Goal: Task Accomplishment & Management: Use online tool/utility

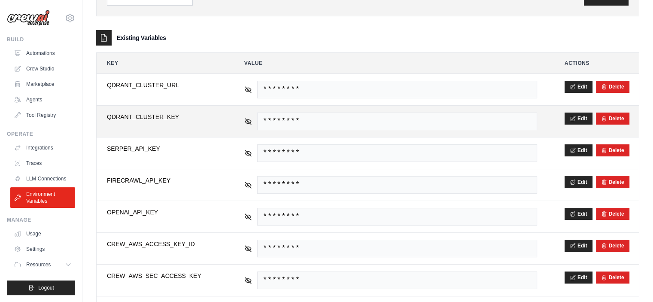
scroll to position [136, 0]
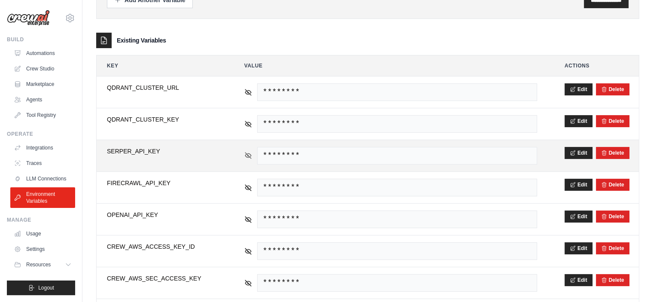
click at [249, 157] on icon at bounding box center [248, 155] width 8 height 8
click at [297, 155] on span "9f08ad4af56866cdfafbf18418ddfd4a02bc20e9" at bounding box center [397, 156] width 280 height 18
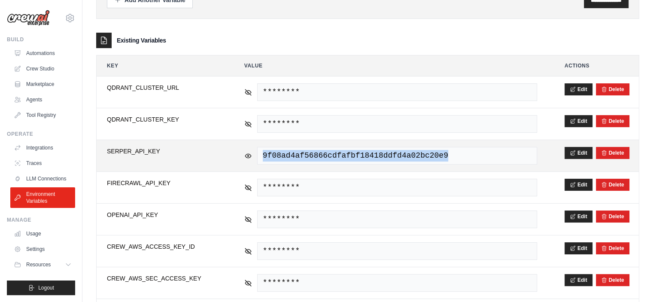
click at [297, 155] on span "9f08ad4af56866cdfafbf18418ddfd4a02bc20e9" at bounding box center [397, 156] width 280 height 18
copy tr "9f08ad4af56866cdfafbf18418ddfd4a02bc20e9"
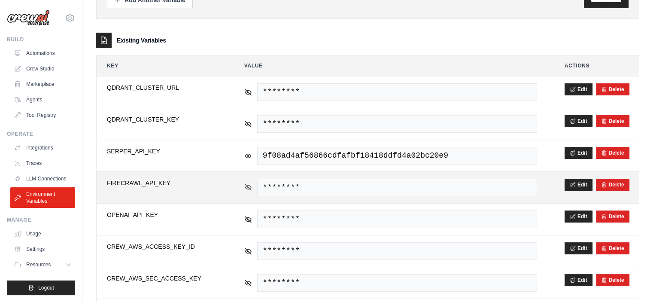
click at [249, 189] on div "********" at bounding box center [390, 187] width 293 height 18
click at [250, 183] on icon at bounding box center [248, 187] width 8 height 8
click at [294, 184] on span "fc-a3488dd9aac64f87bc002c0feffa2a47" at bounding box center [397, 187] width 280 height 18
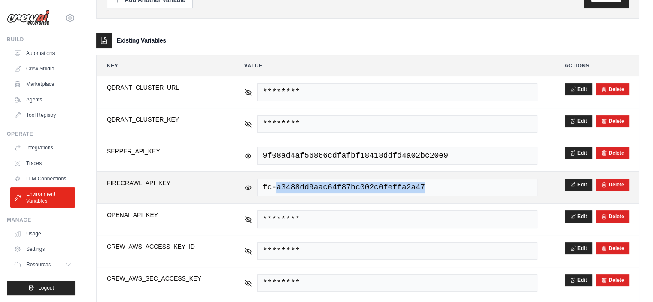
click at [294, 184] on span "fc-a3488dd9aac64f87bc002c0feffa2a47" at bounding box center [397, 187] width 280 height 18
copy tr "fc-a3488dd9aac64f87bc002c0feffa2a47"
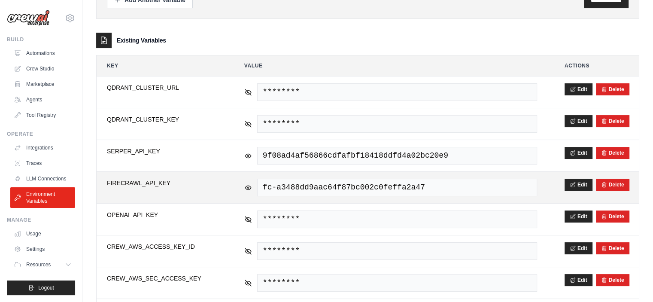
click at [164, 176] on td "**********" at bounding box center [162, 187] width 130 height 31
copy tr "FIRECRAWL_API_KEY"
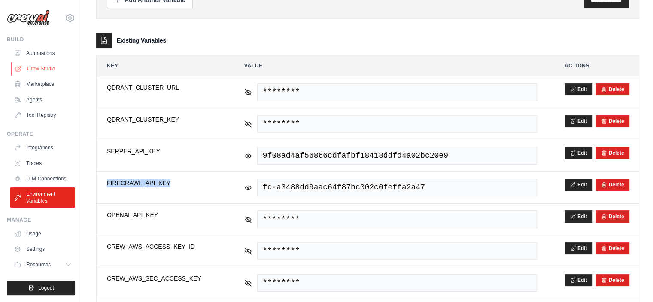
click at [32, 64] on link "Crew Studio" at bounding box center [43, 69] width 65 height 14
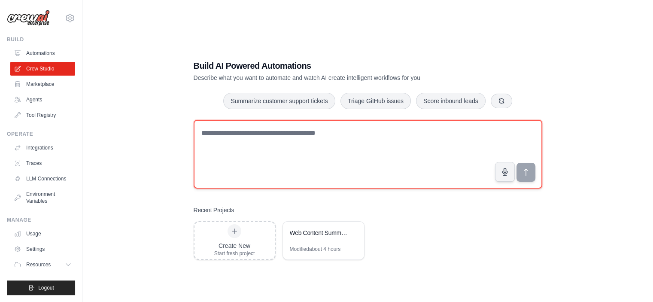
click at [348, 151] on textarea at bounding box center [367, 154] width 348 height 69
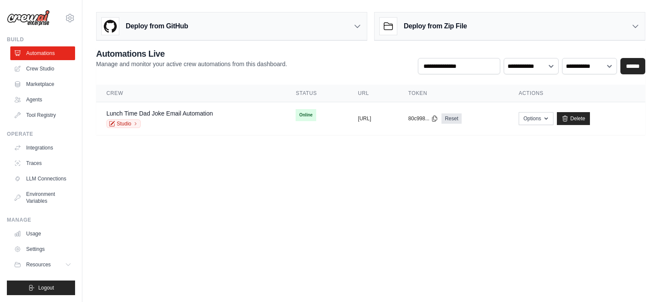
click at [415, 178] on body "guilherme.custodio@ambevtech.com.br Settings Build Automations Crew Studio GitH…" at bounding box center [329, 151] width 659 height 302
click at [51, 68] on link "Crew Studio" at bounding box center [43, 69] width 65 height 14
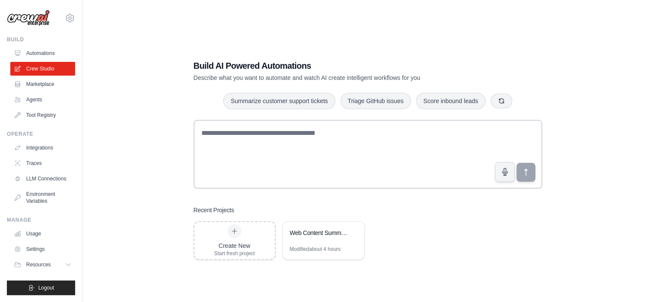
click at [240, 292] on div "Build AI Powered Automations Describe what you want to automate and watch AI cr…" at bounding box center [367, 160] width 543 height 302
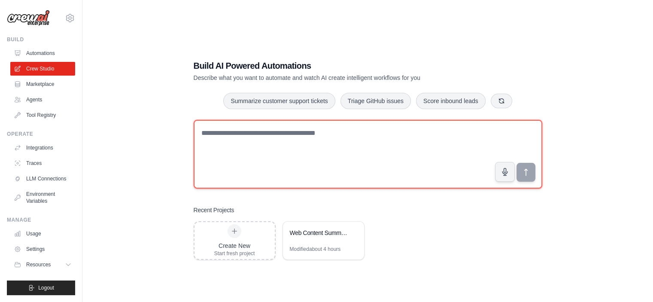
click at [280, 143] on textarea at bounding box center [367, 154] width 348 height 69
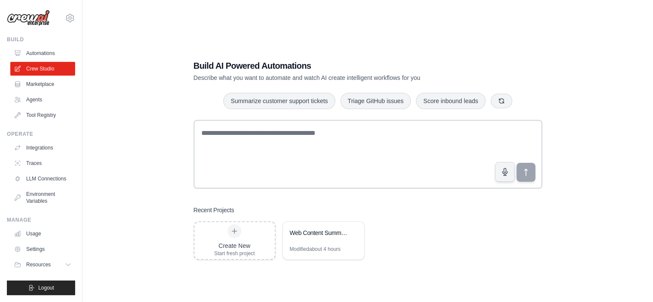
click at [163, 156] on div "Build AI Powered Automations Describe what you want to automate and watch AI cr…" at bounding box center [367, 160] width 543 height 302
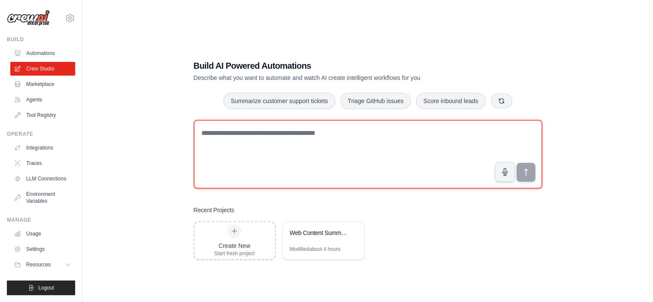
click at [288, 151] on textarea at bounding box center [367, 154] width 348 height 69
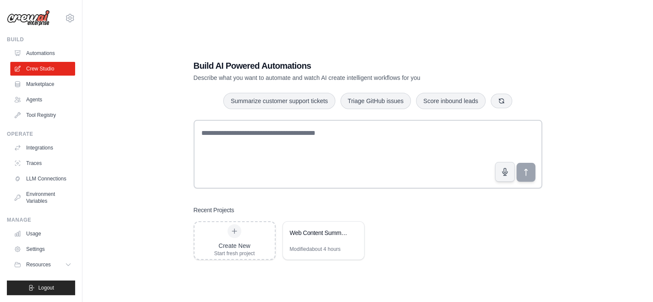
click at [165, 114] on div "Build AI Powered Automations Describe what you want to automate and watch AI cr…" at bounding box center [367, 160] width 543 height 302
click at [164, 128] on div "Build AI Powered Automations Describe what you want to automate and watch AI cr…" at bounding box center [367, 160] width 543 height 302
click at [261, 287] on div "Build AI Powered Automations Describe what you want to automate and watch AI cr…" at bounding box center [367, 160] width 543 height 302
click at [338, 189] on div at bounding box center [367, 156] width 348 height 72
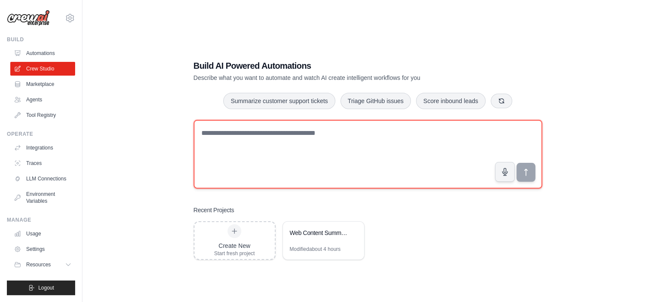
click at [385, 132] on textarea at bounding box center [367, 154] width 348 height 69
click at [336, 142] on textarea at bounding box center [367, 154] width 348 height 69
click at [241, 169] on textarea at bounding box center [367, 154] width 348 height 69
type textarea "*"
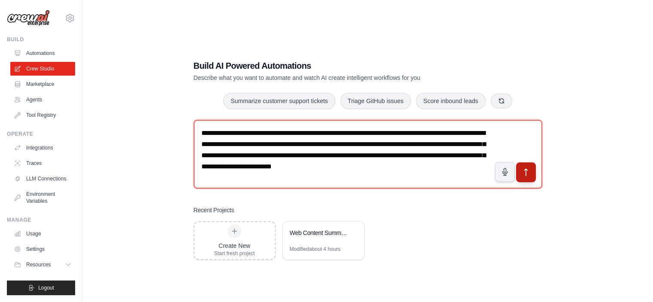
type textarea "**********"
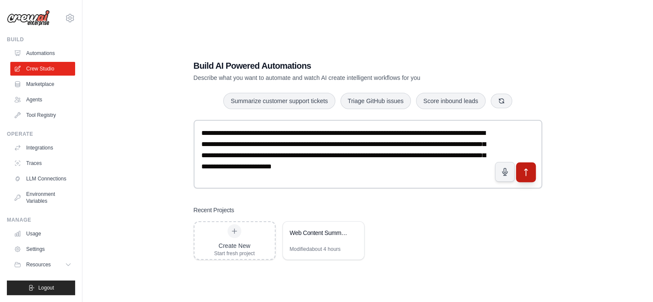
click at [523, 168] on icon "submit" at bounding box center [525, 171] width 9 height 9
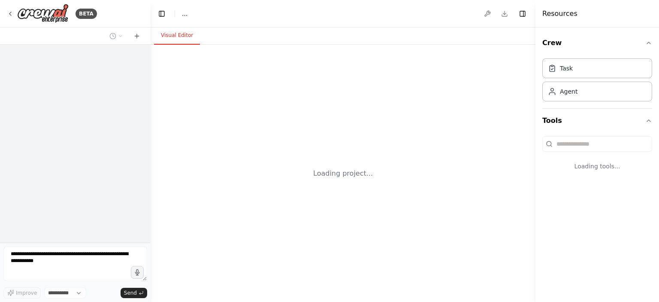
select select "****"
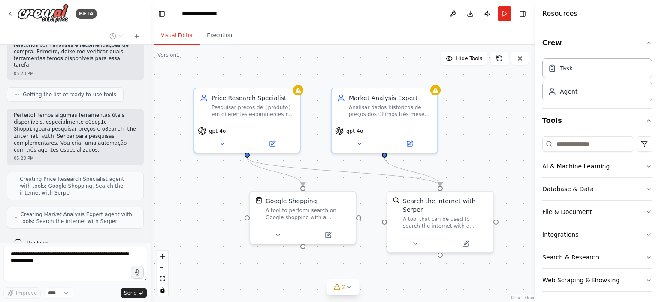
scroll to position [152, 0]
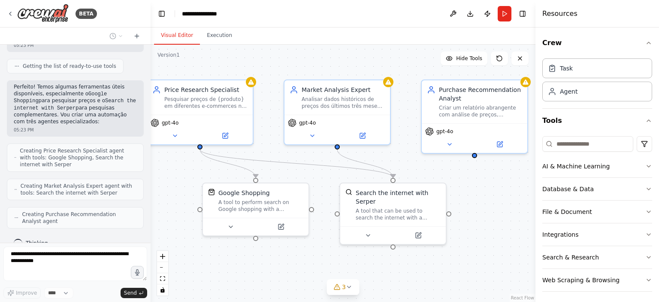
drag, startPoint x: 394, startPoint y: 258, endPoint x: 347, endPoint y: 250, distance: 47.9
click at [347, 250] on div ".deletable-edge-delete-btn { width: 20px; height: 20px; border: 0px solid #ffff…" at bounding box center [343, 173] width 385 height 257
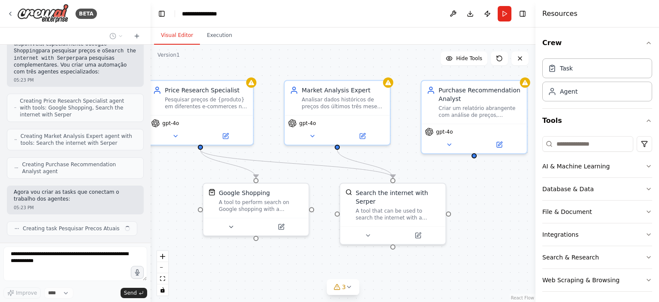
scroll to position [209, 0]
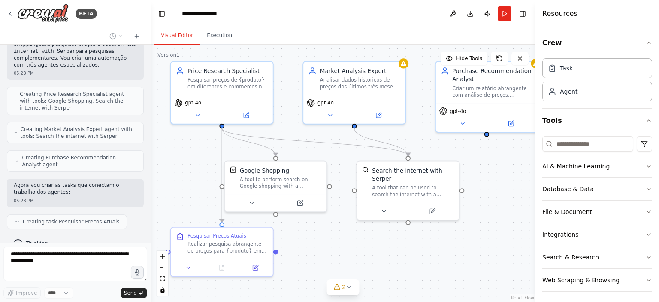
drag, startPoint x: 347, startPoint y: 250, endPoint x: 363, endPoint y: 225, distance: 30.0
click at [363, 225] on div ".deletable-edge-delete-btn { width: 20px; height: 20px; border: 0px solid #ffff…" at bounding box center [343, 173] width 385 height 257
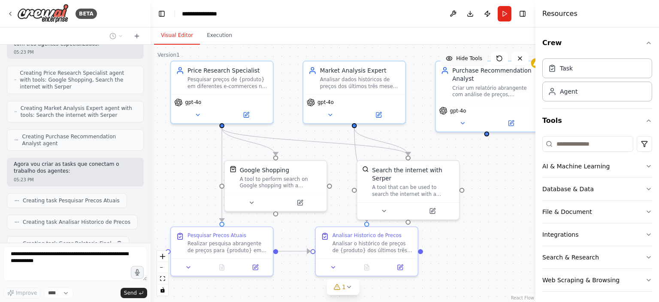
scroll to position [251, 0]
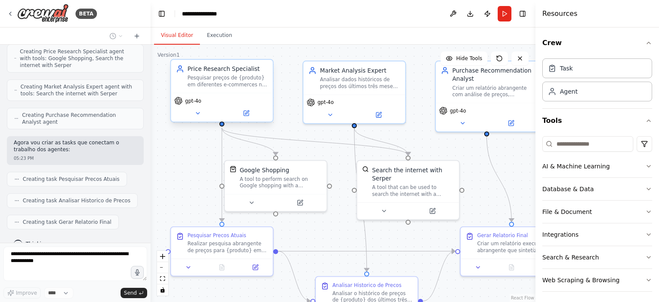
click at [219, 85] on div "Pesquisar preços de {produto} em diferentes e-commerces na moeda {moeda}, com f…" at bounding box center [227, 81] width 80 height 13
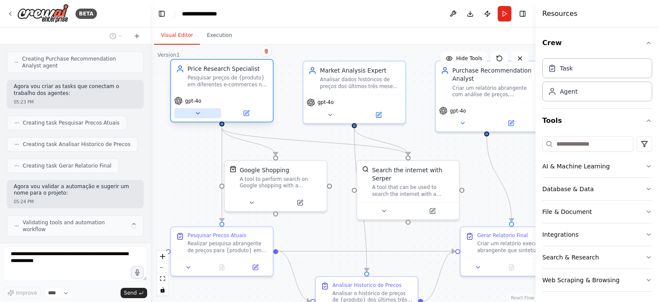
scroll to position [308, 0]
click at [189, 118] on button at bounding box center [197, 113] width 47 height 10
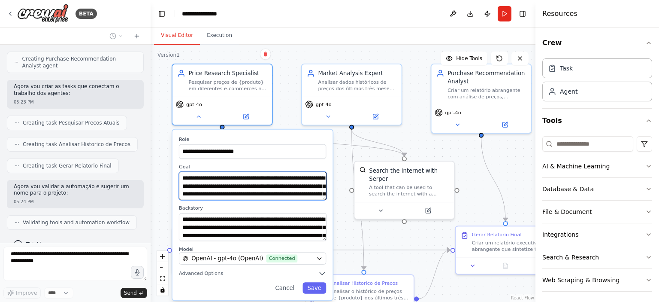
click at [236, 194] on textarea "**********" at bounding box center [253, 186] width 148 height 28
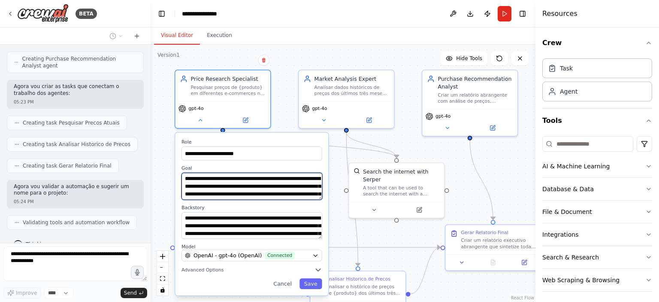
scroll to position [336, 0]
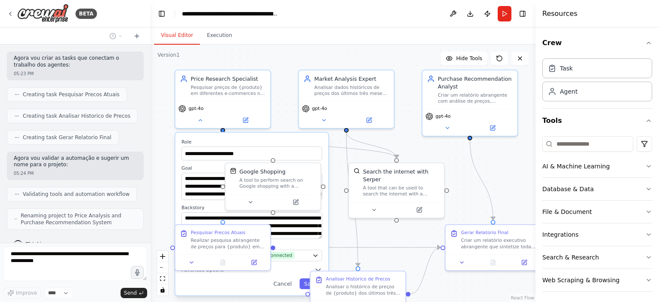
click at [363, 235] on div "**********" at bounding box center [343, 173] width 385 height 257
click at [280, 51] on div "**********" at bounding box center [343, 173] width 385 height 257
click at [170, 172] on div "**********" at bounding box center [343, 173] width 385 height 257
click at [278, 281] on button "Cancel" at bounding box center [282, 283] width 27 height 11
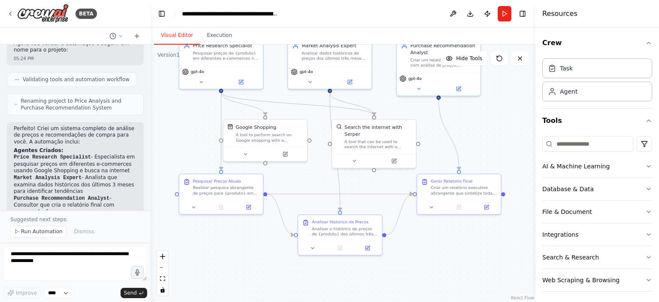
drag, startPoint x: 309, startPoint y: 236, endPoint x: 297, endPoint y: 183, distance: 55.0
click at [297, 183] on div ".deletable-edge-delete-btn { width: 20px; height: 20px; border: 0px solid #ffff…" at bounding box center [343, 173] width 385 height 257
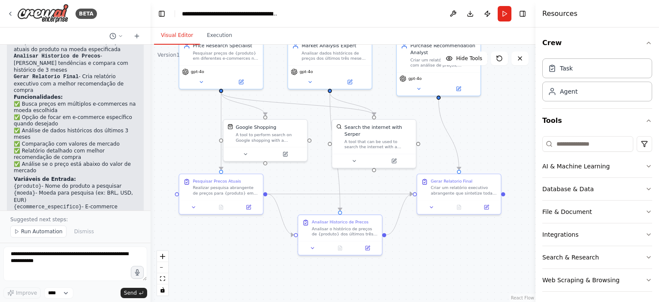
scroll to position [640, 0]
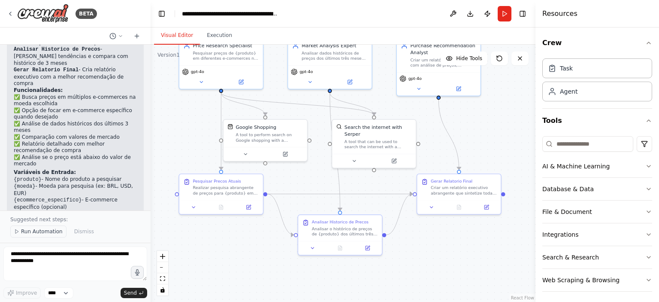
click at [44, 233] on span "Run Automation" at bounding box center [42, 231] width 42 height 7
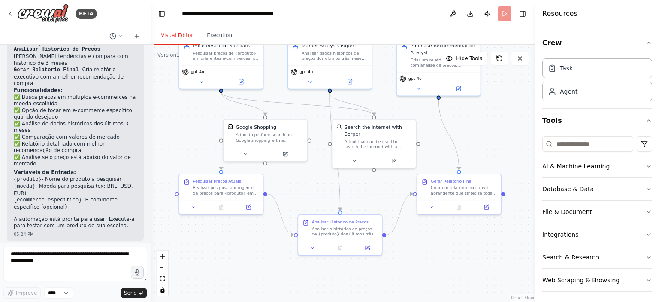
scroll to position [608, 0]
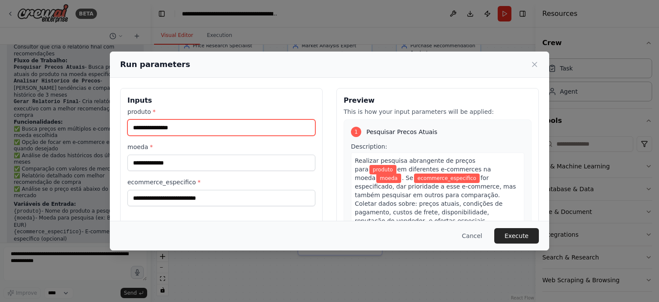
click at [227, 131] on input "produto *" at bounding box center [221, 127] width 188 height 16
type input "**********"
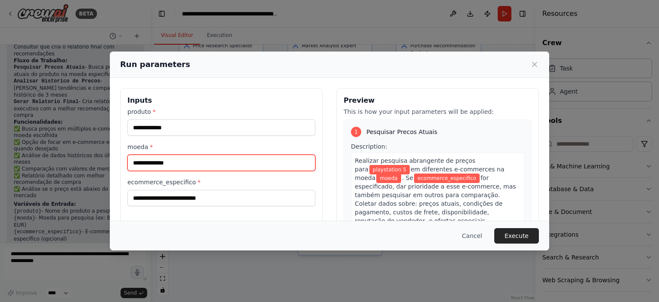
click at [214, 160] on input "moeda *" at bounding box center [221, 162] width 188 height 16
type input "****"
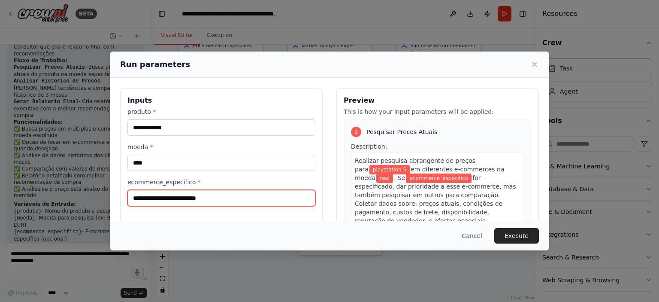
click at [222, 195] on input "ecommerce_especifico *" at bounding box center [221, 198] width 188 height 16
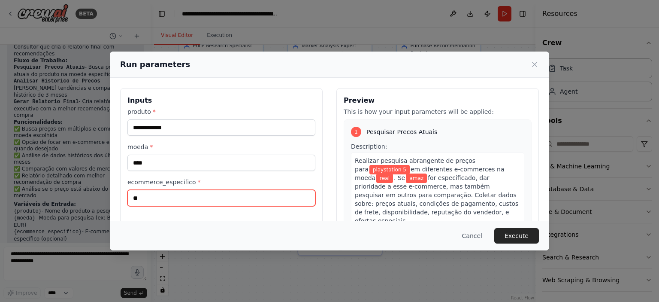
type input "*"
type input "**********"
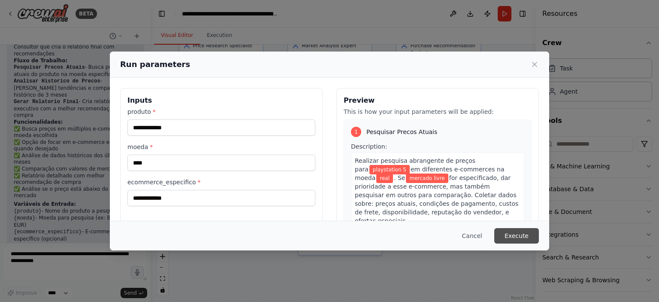
click at [531, 229] on button "Execute" at bounding box center [516, 235] width 45 height 15
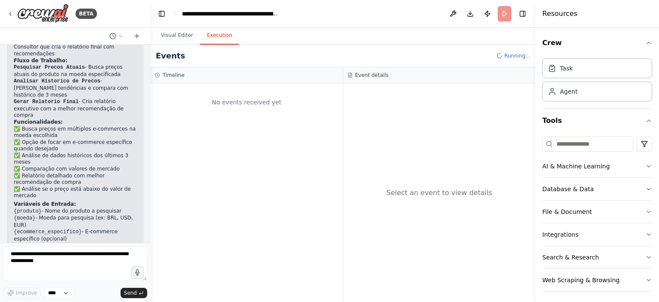
click at [208, 41] on button "Execution" at bounding box center [219, 36] width 39 height 18
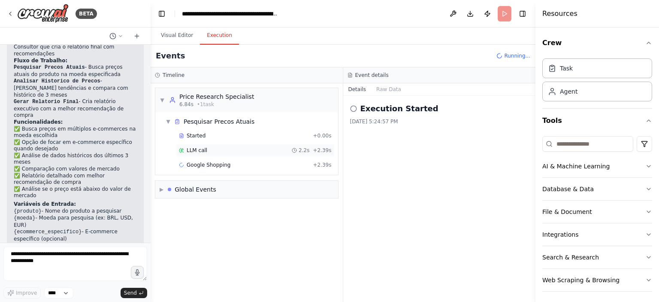
click at [192, 147] on span "LLM call" at bounding box center [197, 150] width 21 height 7
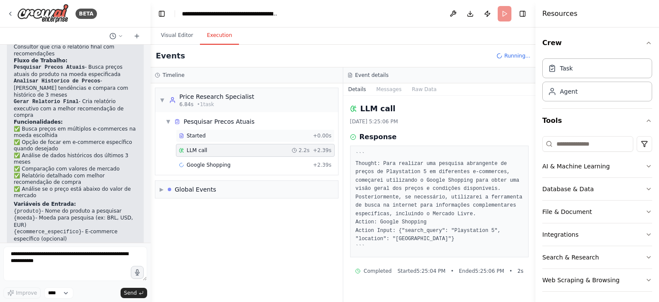
click at [203, 136] on div "Started" at bounding box center [244, 135] width 130 height 7
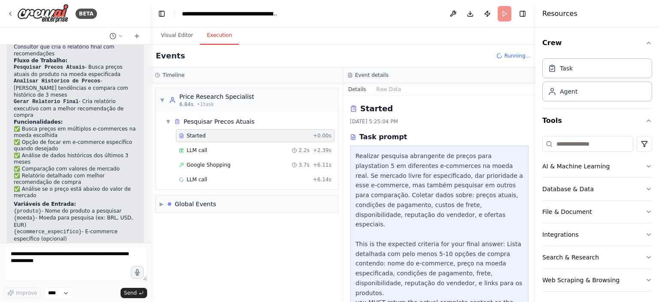
scroll to position [24, 0]
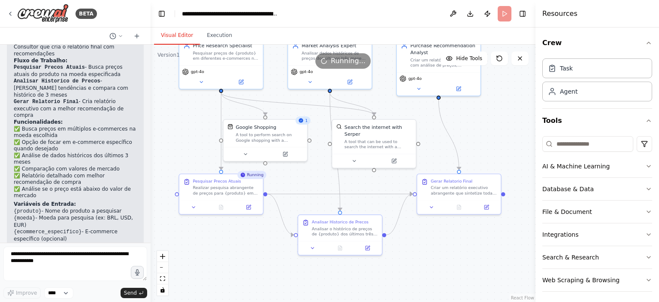
click at [176, 44] on button "Visual Editor" at bounding box center [177, 36] width 46 height 18
click at [205, 77] on button at bounding box center [201, 80] width 39 height 8
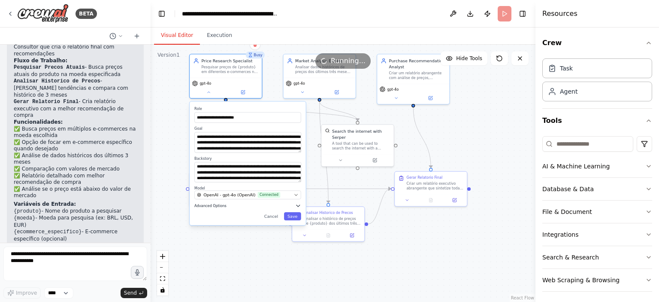
click at [224, 204] on button "Advanced Options" at bounding box center [247, 206] width 107 height 6
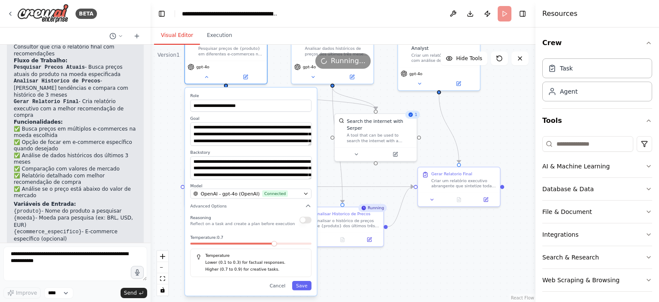
click at [304, 221] on button "button" at bounding box center [305, 219] width 12 height 7
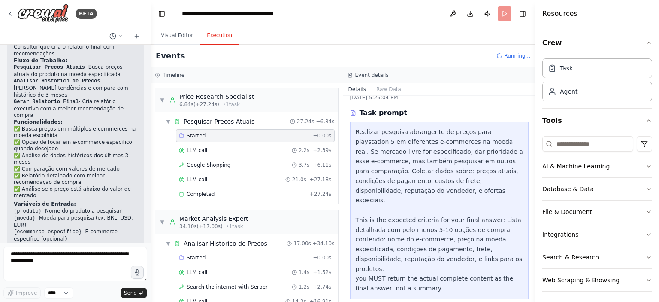
click at [210, 40] on button "Execution" at bounding box center [219, 36] width 39 height 18
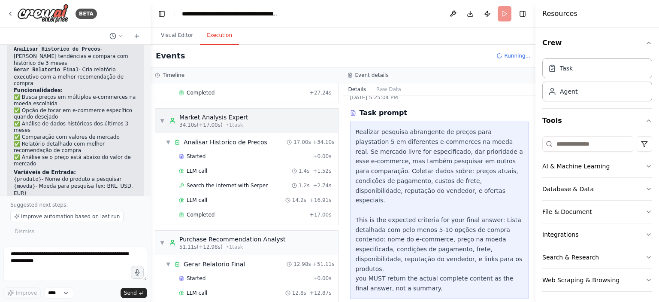
scroll to position [88, 0]
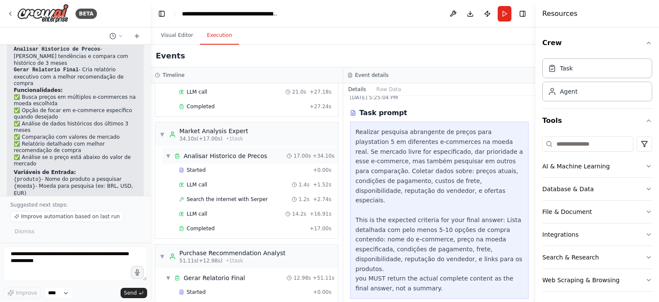
click at [274, 158] on div "▼ Analisar Historico de Precos 17.00s + 34.10s" at bounding box center [250, 155] width 176 height 15
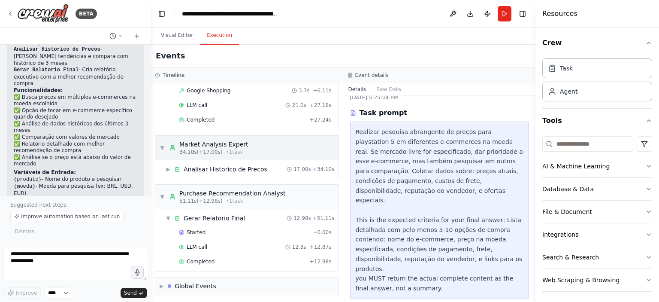
click at [260, 153] on div "▼ Market Analysis Expert 34.10s (+17.00s) • 1 task" at bounding box center [246, 148] width 183 height 24
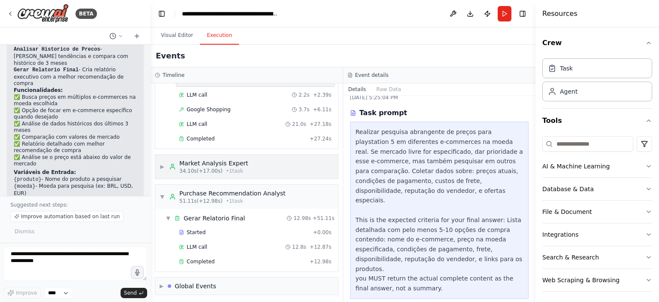
click at [172, 166] on icon at bounding box center [172, 166] width 7 height 7
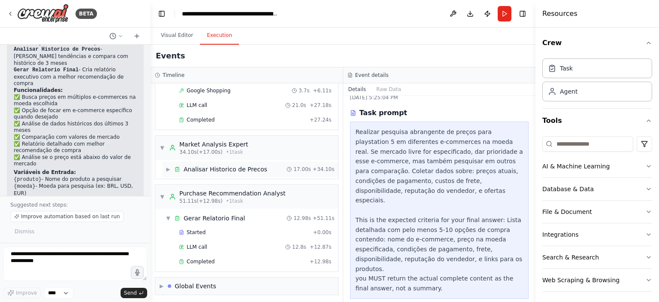
click at [199, 169] on div "Analisar Historico de Precos" at bounding box center [226, 169] width 84 height 9
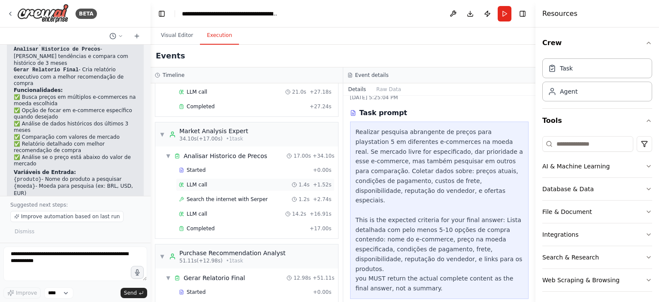
click at [252, 181] on div "LLM call 1.4s + 1.52s" at bounding box center [255, 184] width 153 height 7
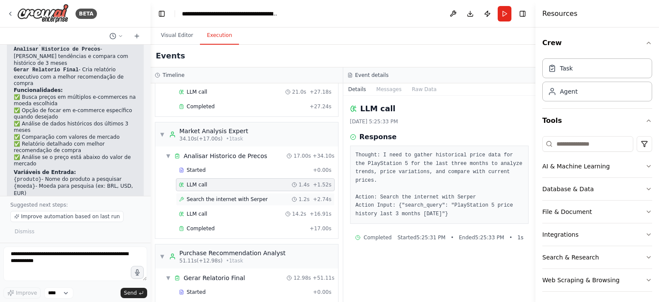
click at [259, 199] on div "Search the internet with Serper 1.2s + 2.74s" at bounding box center [255, 199] width 153 height 7
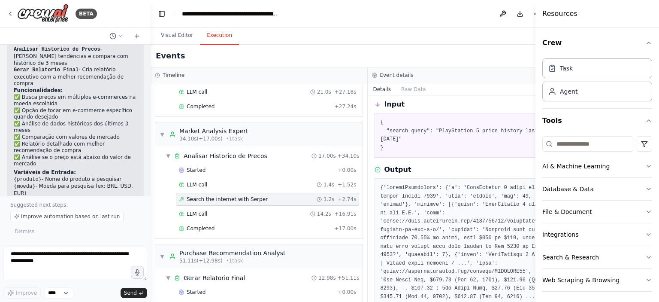
scroll to position [115, 0]
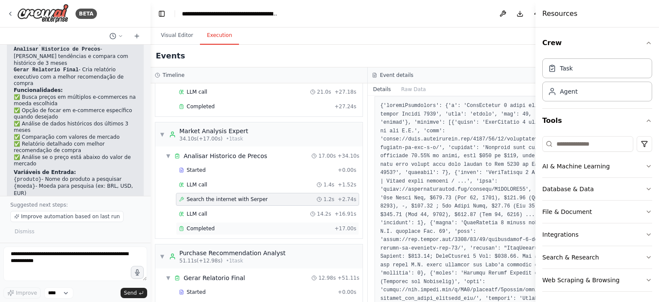
click at [258, 228] on div "Completed" at bounding box center [255, 228] width 152 height 7
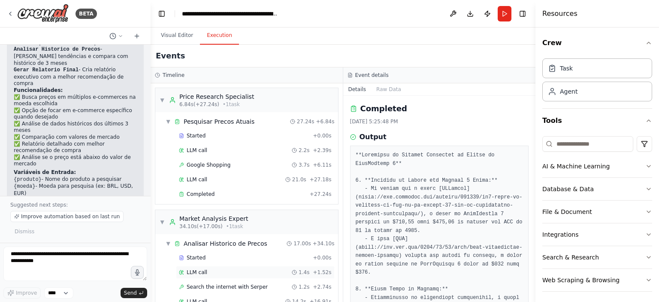
scroll to position [146, 0]
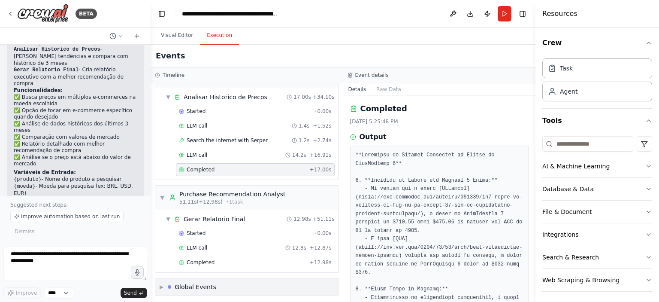
click at [208, 290] on div "▶ Global Events" at bounding box center [246, 286] width 183 height 17
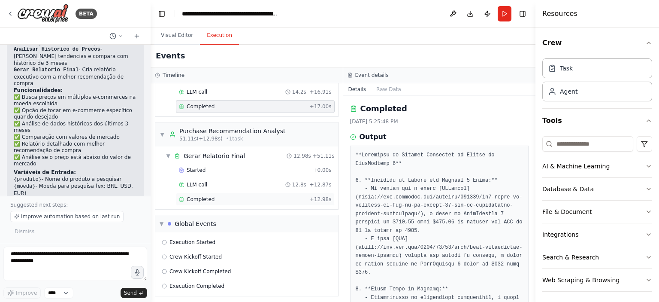
click at [252, 200] on div "Completed + 12.98s" at bounding box center [255, 199] width 159 height 13
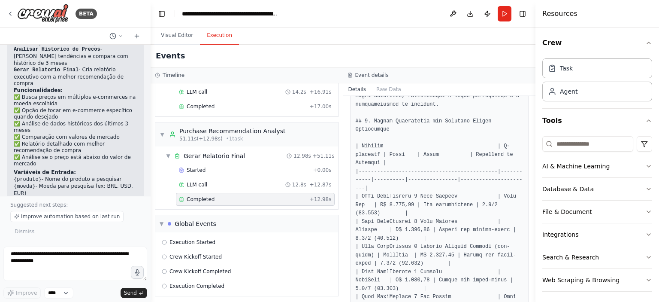
scroll to position [0, 0]
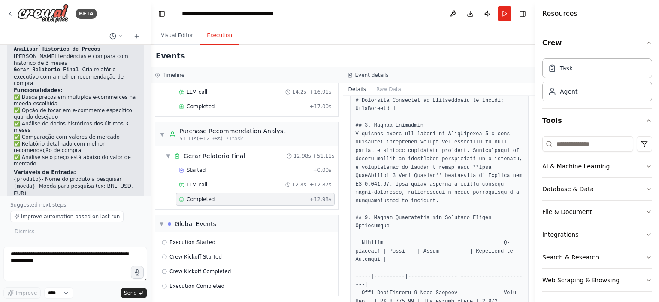
scroll to position [22, 0]
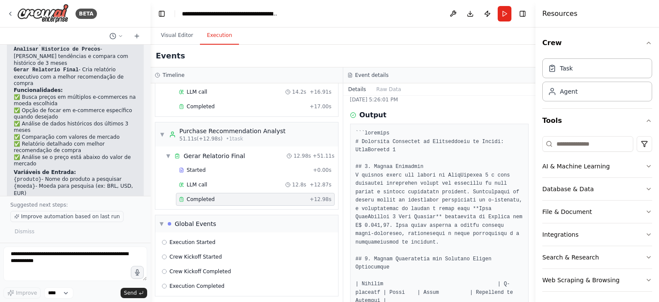
click at [87, 219] on span "Improve automation based on last run" at bounding box center [70, 216] width 99 height 7
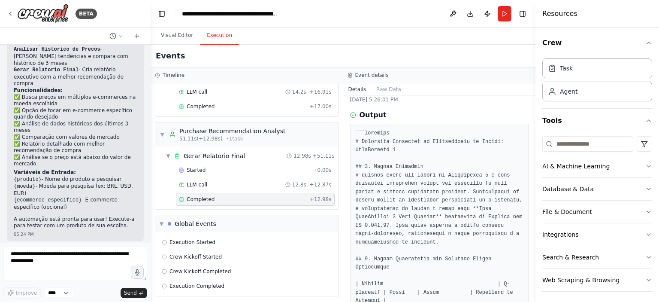
scroll to position [679, 0]
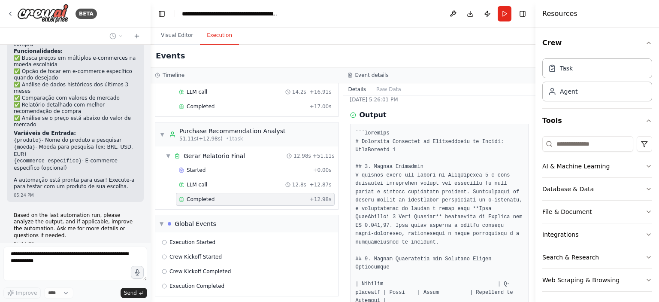
click at [55, 211] on div "Based on the last automation run, please analyze the output, and if applicable,…" at bounding box center [75, 230] width 137 height 42
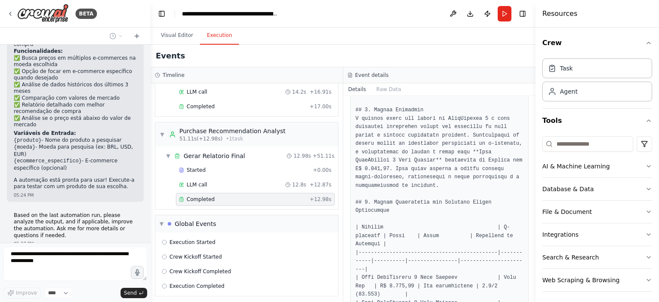
scroll to position [0, 0]
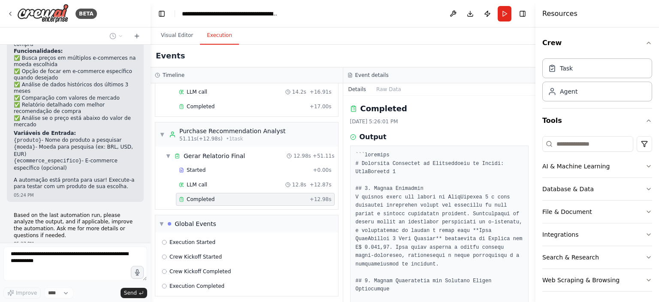
click at [97, 257] on div "Thinking..." at bounding box center [75, 264] width 137 height 15
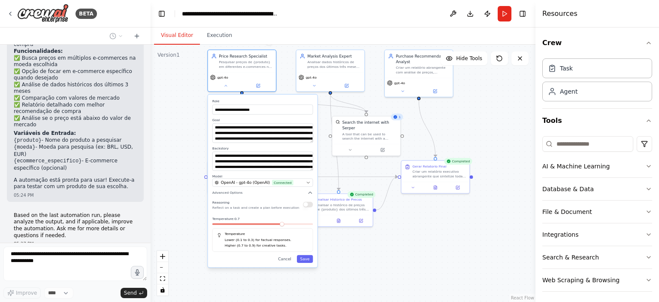
click at [181, 41] on button "Visual Editor" at bounding box center [177, 36] width 46 height 18
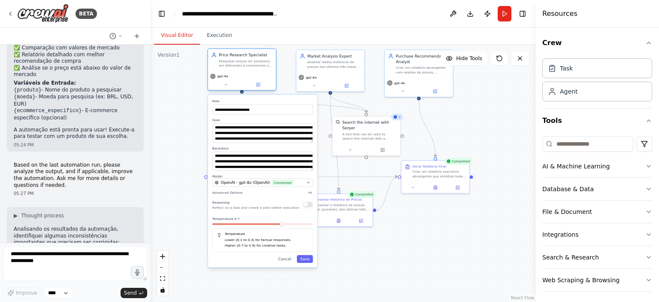
click at [245, 70] on div "Price Research Specialist Pesquisar preços de {produto} em diferentes e-commerc…" at bounding box center [242, 60] width 68 height 22
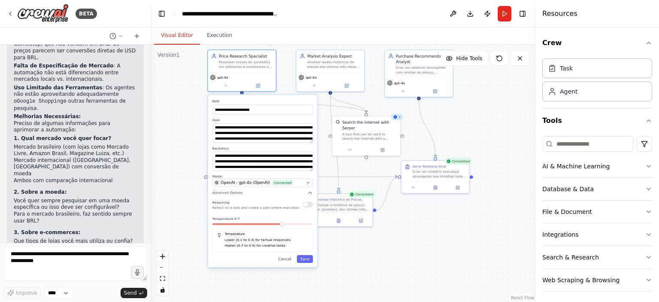
scroll to position [986, 0]
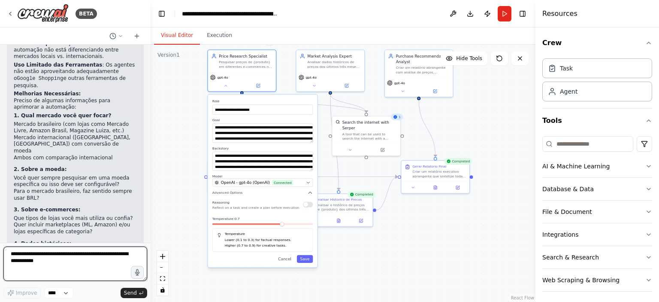
click at [70, 266] on textarea at bounding box center [75, 263] width 144 height 34
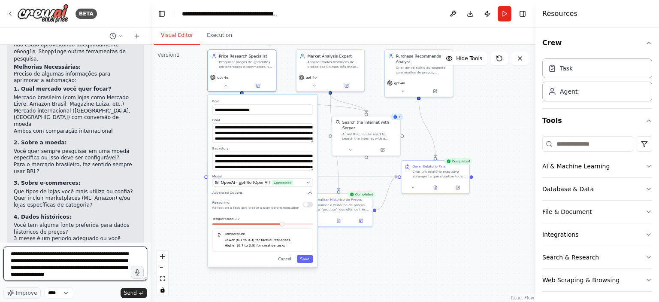
scroll to position [4, 0]
type textarea "**********"
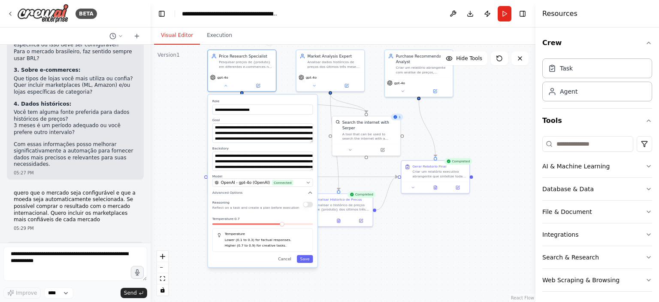
scroll to position [1197, 0]
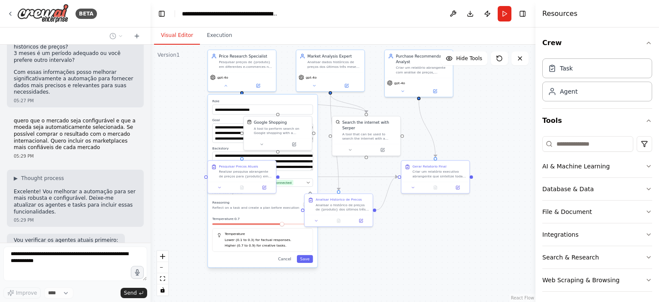
click at [175, 139] on div "**********" at bounding box center [343, 173] width 385 height 257
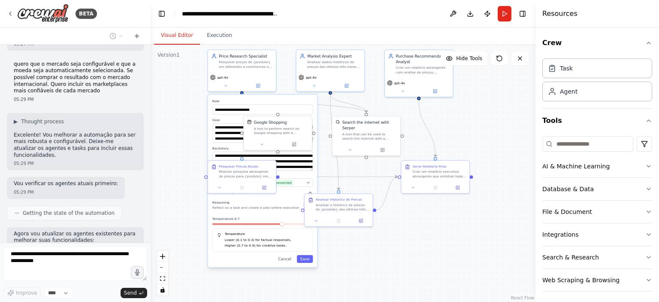
scroll to position [1261, 0]
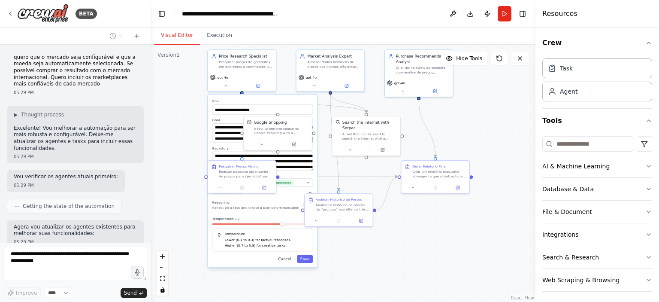
type input "**********"
type textarea "**********"
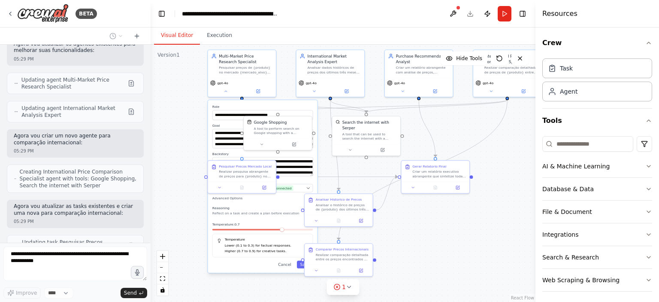
scroll to position [1472, 0]
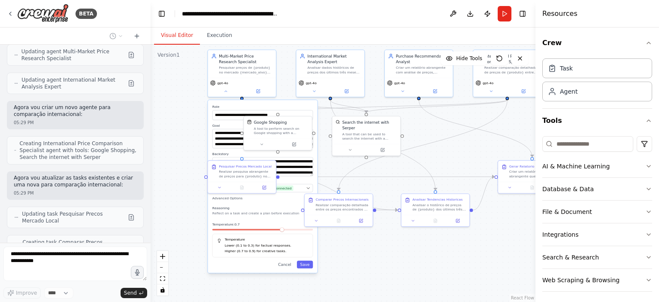
click at [181, 181] on div ".deletable-edge-delete-btn { width: 20px; height: 20px; border: 0px solid #ffff…" at bounding box center [343, 173] width 385 height 257
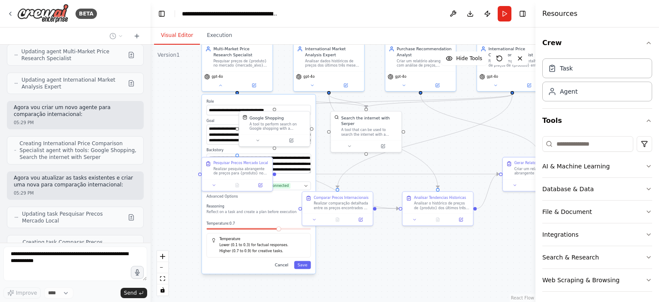
click at [283, 267] on button "Cancel" at bounding box center [281, 265] width 21 height 8
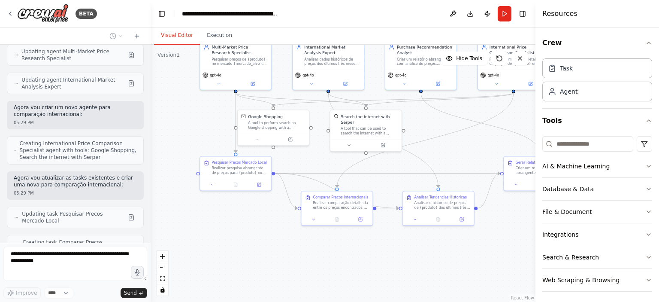
scroll to position [1493, 0]
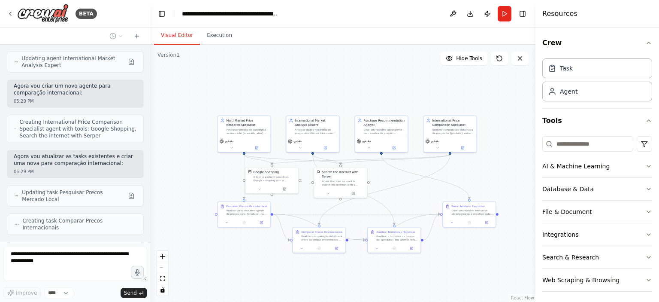
drag, startPoint x: 451, startPoint y: 171, endPoint x: 420, endPoint y: 194, distance: 39.0
click at [420, 194] on div ".deletable-edge-delete-btn { width: 20px; height: 20px; border: 0px solid #ffff…" at bounding box center [343, 173] width 385 height 257
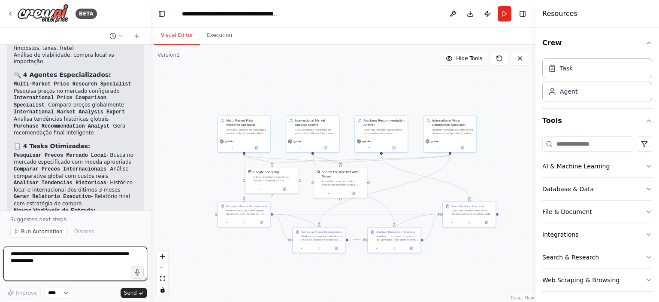
scroll to position [2012, 0]
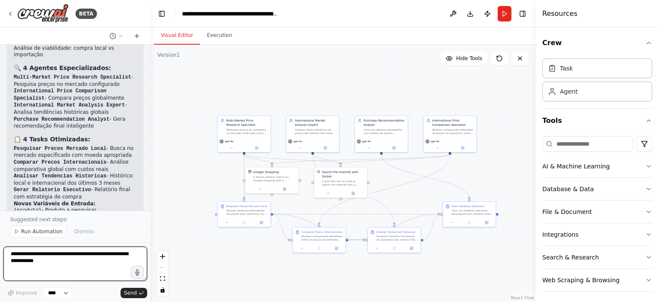
click at [67, 257] on textarea at bounding box center [75, 263] width 144 height 34
type textarea "**********"
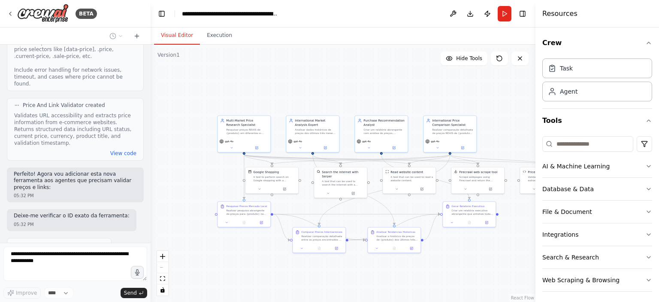
scroll to position [2825, 0]
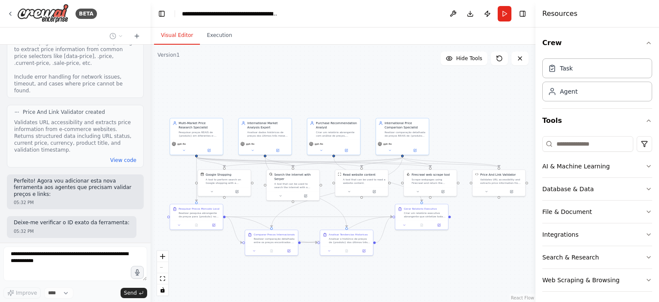
drag, startPoint x: 299, startPoint y: 207, endPoint x: 252, endPoint y: 210, distance: 47.7
click at [252, 210] on div ".deletable-edge-delete-btn { width: 20px; height: 20px; border: 0px solid #ffff…" at bounding box center [343, 173] width 385 height 257
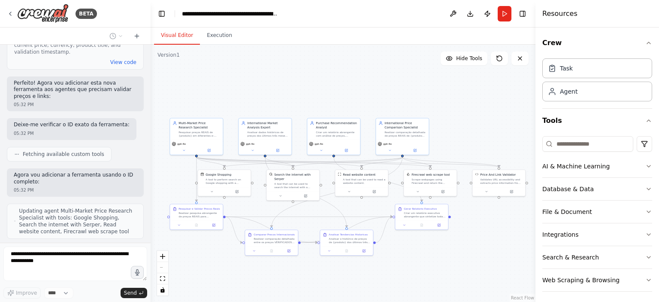
scroll to position [2966, 0]
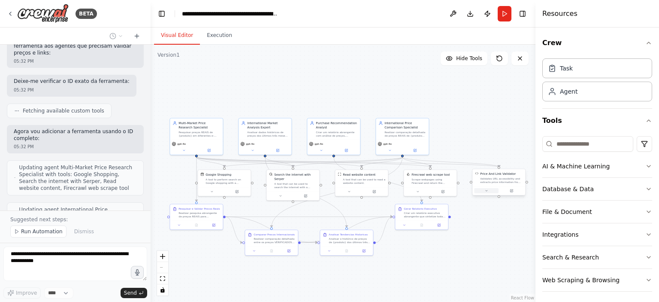
click at [487, 192] on icon at bounding box center [486, 190] width 3 height 3
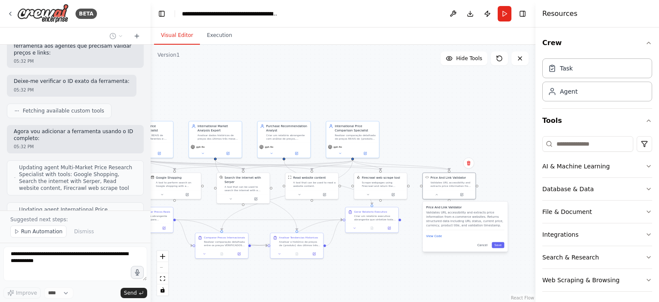
drag, startPoint x: 469, startPoint y: 251, endPoint x: 419, endPoint y: 254, distance: 49.9
click at [419, 254] on div ".deletable-edge-delete-btn { width: 20px; height: 20px; border: 0px solid #ffff…" at bounding box center [343, 173] width 385 height 257
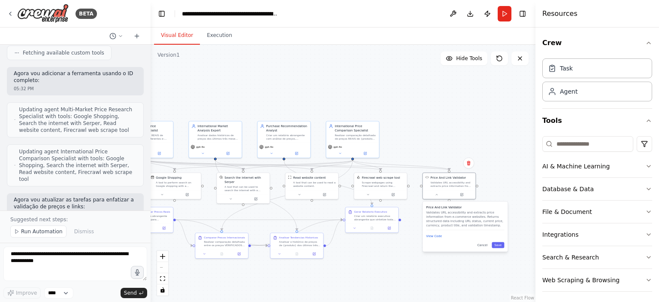
click at [435, 239] on div "Price And Link Validator Validates URL accessibility and extracts price informa…" at bounding box center [465, 226] width 85 height 50
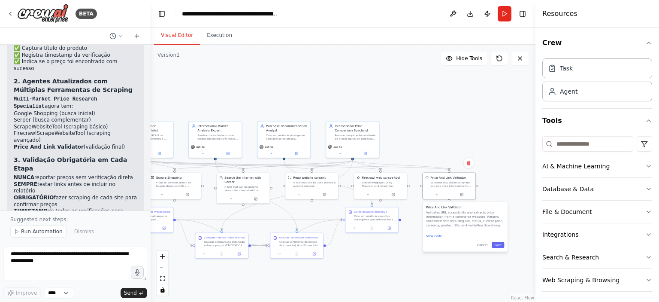
scroll to position [3431, 0]
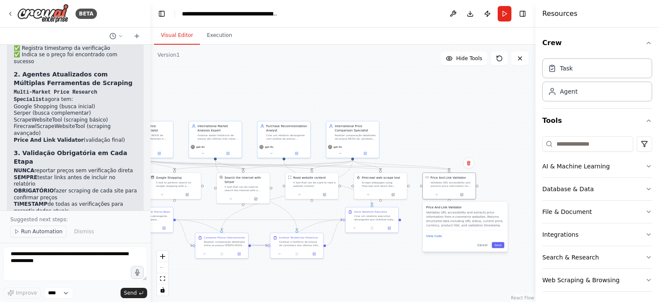
click at [55, 236] on button "Run Automation" at bounding box center [38, 231] width 56 height 12
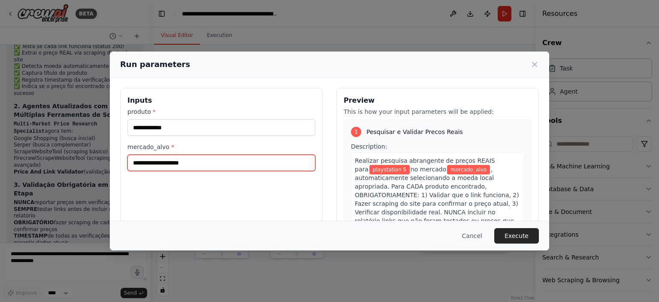
click at [232, 162] on input "mercado_alvo *" at bounding box center [221, 162] width 188 height 16
type input "**********"
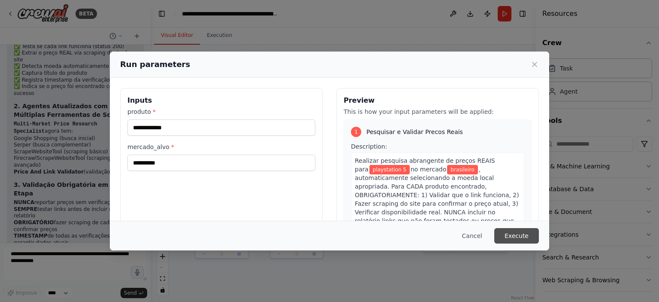
click at [508, 235] on button "Execute" at bounding box center [516, 235] width 45 height 15
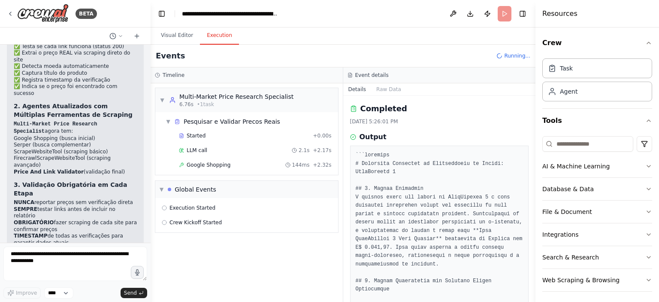
scroll to position [0, 0]
click at [220, 35] on button "Execution" at bounding box center [219, 36] width 39 height 18
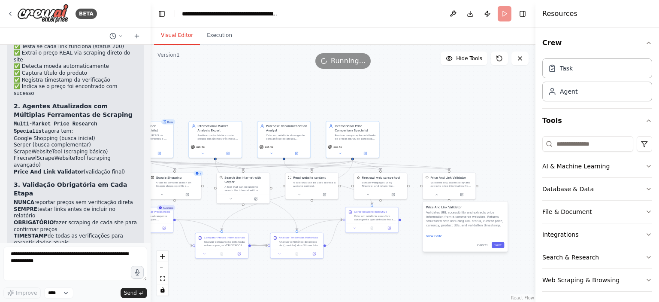
click at [180, 36] on button "Visual Editor" at bounding box center [177, 36] width 46 height 18
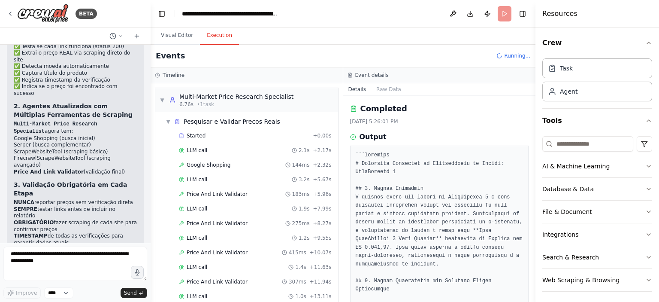
click at [212, 36] on button "Execution" at bounding box center [219, 36] width 39 height 18
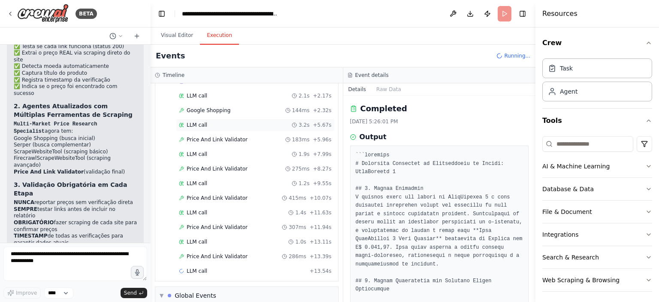
scroll to position [54, 0]
click at [234, 253] on span "Price And Link Validator" at bounding box center [217, 256] width 61 height 7
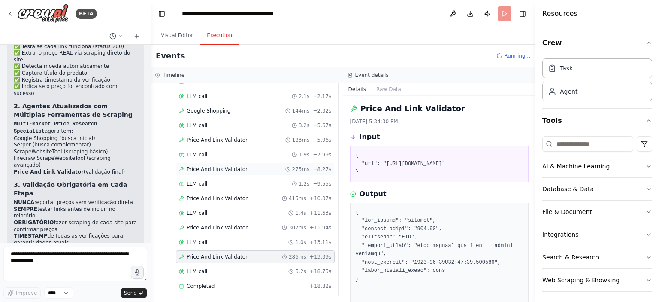
click at [220, 168] on span "Price And Link Validator" at bounding box center [217, 169] width 61 height 7
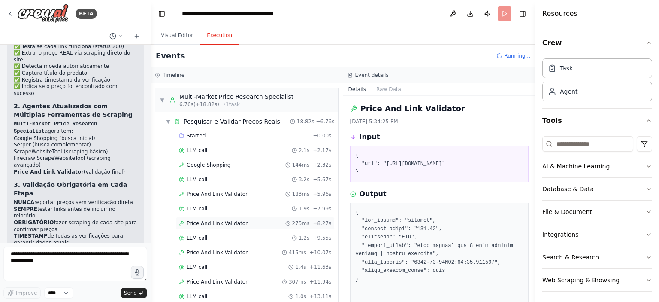
click at [220, 168] on div "Google Shopping 144ms + 2.32s" at bounding box center [255, 164] width 159 height 13
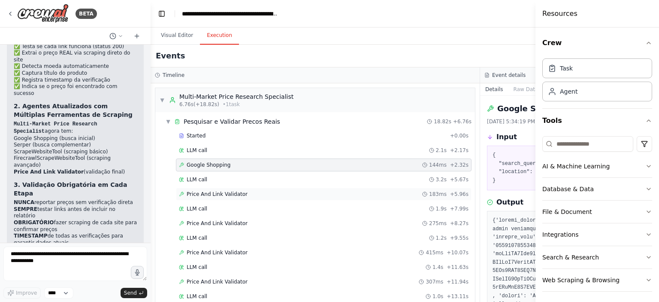
click at [221, 195] on span "Price And Link Validator" at bounding box center [217, 193] width 61 height 7
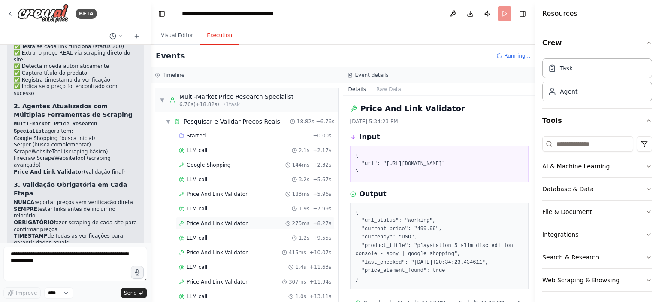
click at [222, 223] on span "Price And Link Validator" at bounding box center [217, 223] width 61 height 7
click at [224, 249] on span "Price And Link Validator" at bounding box center [217, 252] width 61 height 7
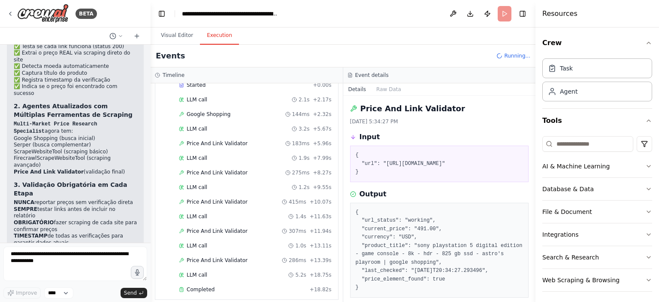
scroll to position [44, 0]
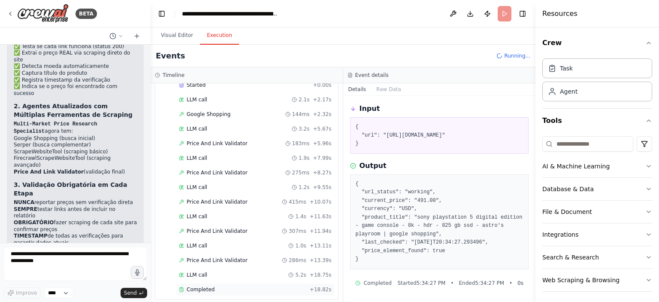
click at [218, 286] on div "Completed" at bounding box center [242, 289] width 127 height 7
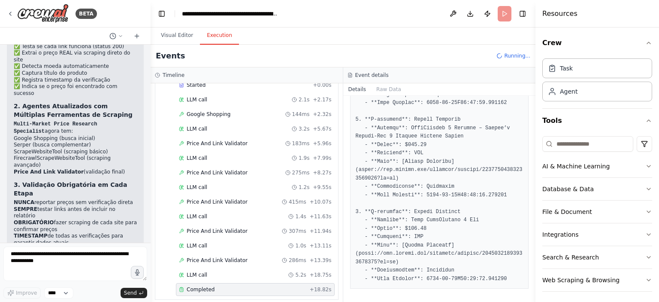
scroll to position [0, 0]
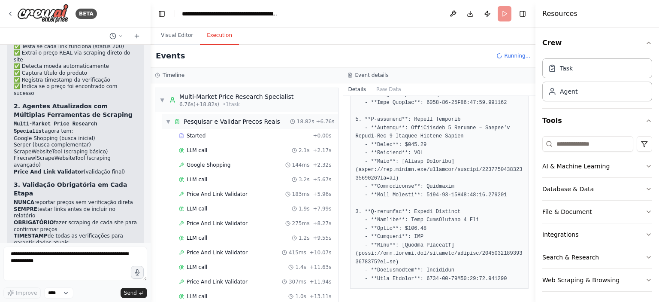
click at [166, 124] on span "▼" at bounding box center [168, 121] width 5 height 7
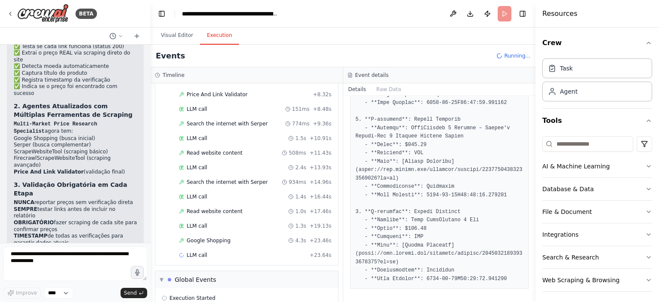
scroll to position [242, 0]
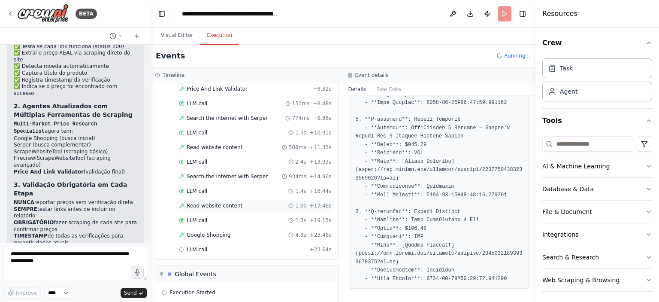
click at [230, 206] on div "Read website content 1.0s + 17.46s" at bounding box center [255, 205] width 159 height 13
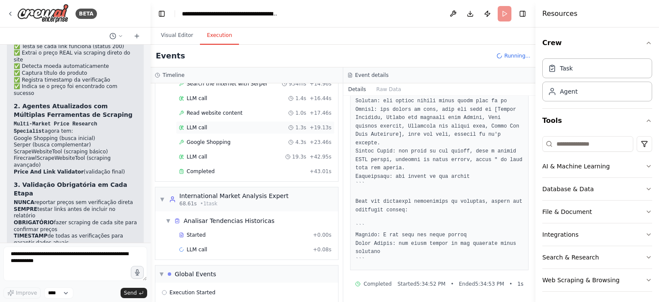
scroll to position [342, 0]
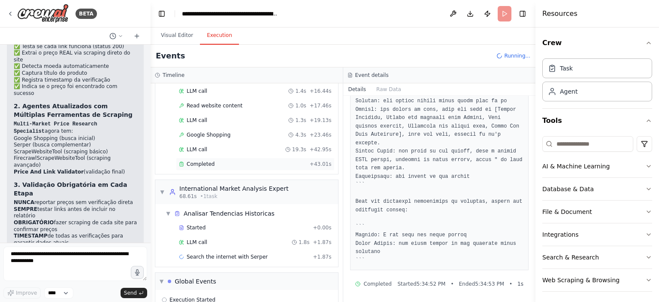
click at [215, 160] on div "Completed" at bounding box center [242, 163] width 127 height 7
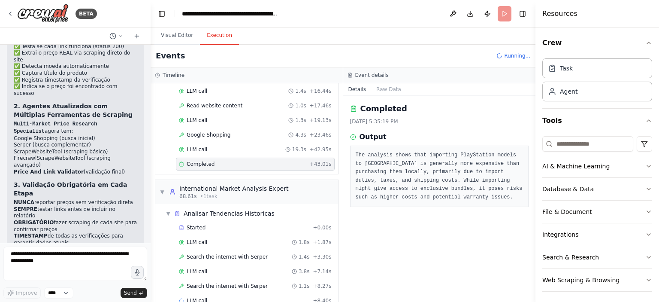
click at [408, 251] on div "Completed 8/26/2025, 5:35:19 PM Output The analysis shows that importing PlaySt…" at bounding box center [439, 199] width 193 height 206
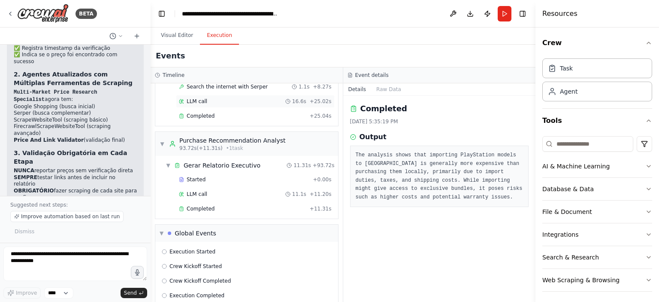
scroll to position [546, 0]
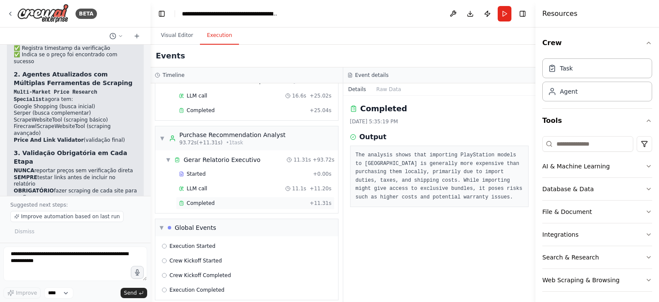
click at [233, 197] on div "Completed + 11.31s" at bounding box center [255, 203] width 159 height 13
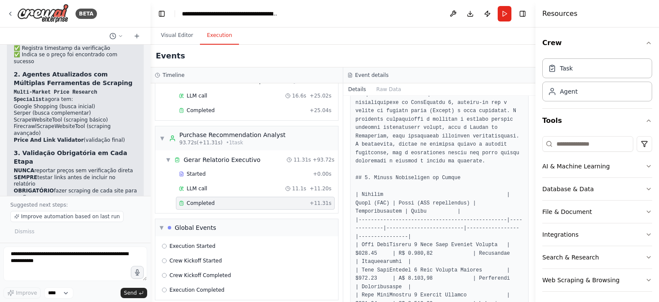
scroll to position [161, 0]
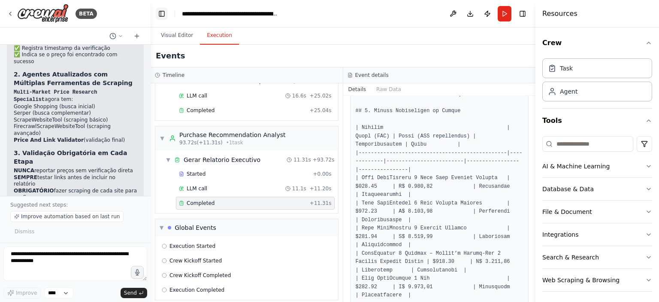
click at [166, 12] on button "Toggle Left Sidebar" at bounding box center [162, 14] width 12 height 12
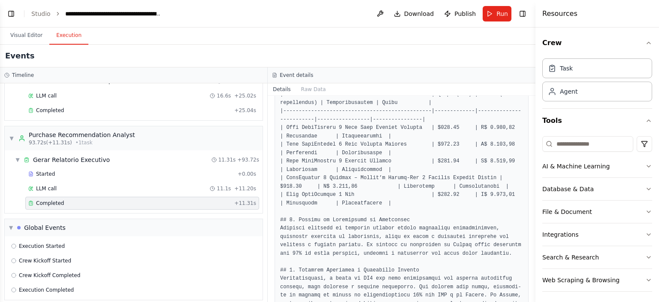
click at [297, 77] on h3 "Event details" at bounding box center [296, 75] width 33 height 7
click at [421, 231] on pre at bounding box center [401, 245] width 243 height 511
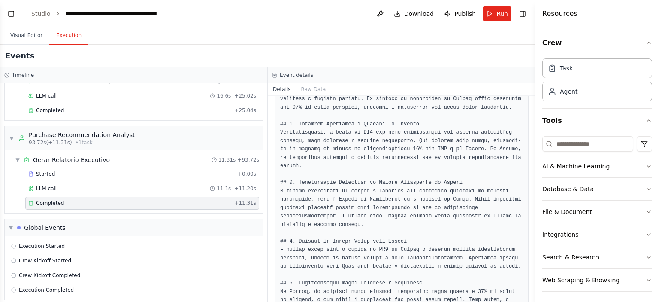
scroll to position [370, 0]
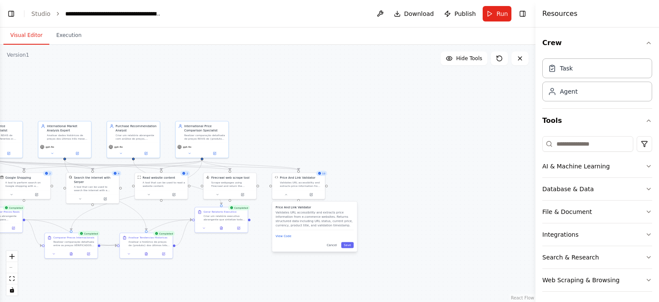
click at [45, 36] on button "Visual Editor" at bounding box center [26, 36] width 46 height 18
click at [332, 248] on div "Price And Link Validator Validates URL accessibility and extracts price informa…" at bounding box center [314, 226] width 85 height 50
click at [14, 17] on button "Toggle Left Sidebar" at bounding box center [11, 14] width 12 height 12
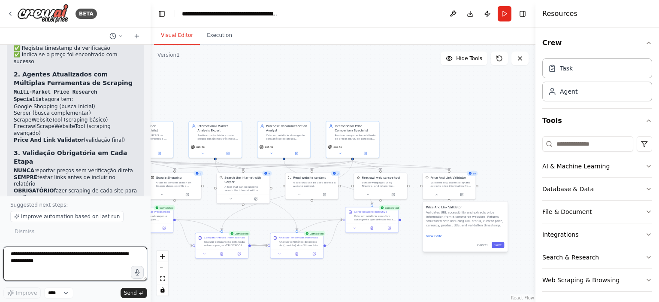
click at [58, 259] on textarea at bounding box center [75, 263] width 144 height 34
type textarea "**********"
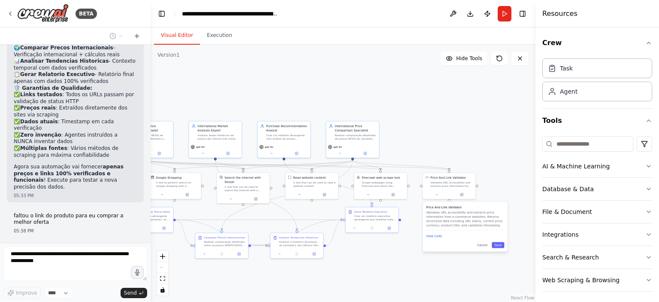
scroll to position [3665, 0]
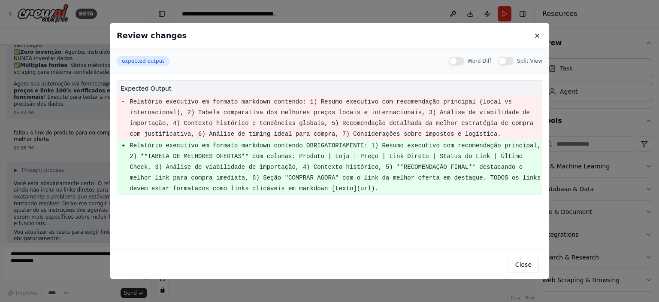
scroll to position [3735, 0]
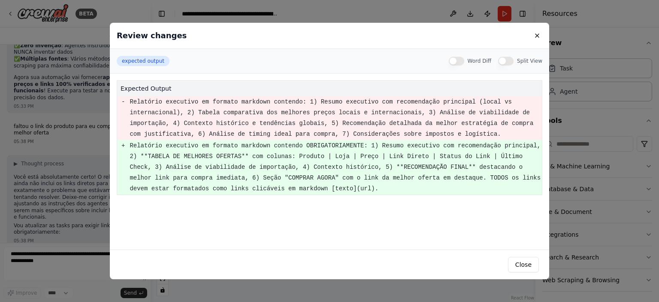
click at [21, 247] on div "Review changes expected output Word Diff Split View expected output - Relatório…" at bounding box center [329, 151] width 659 height 302
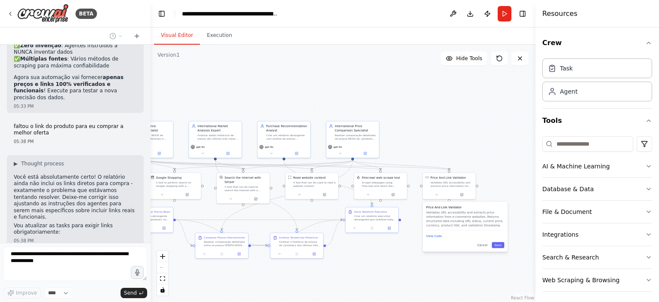
scroll to position [3757, 0]
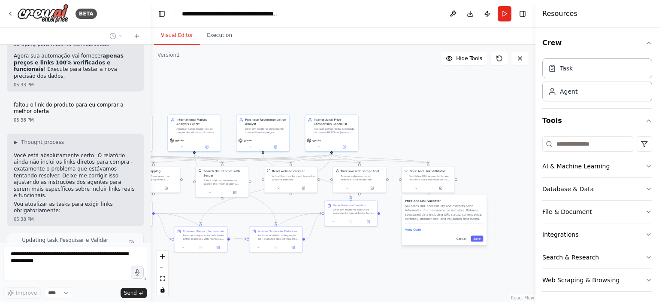
drag, startPoint x: 243, startPoint y: 205, endPoint x: 221, endPoint y: 199, distance: 22.8
click at [221, 199] on div ".deletable-edge-delete-btn { width: 20px; height: 20px; border: 0px solid #ffff…" at bounding box center [343, 173] width 385 height 257
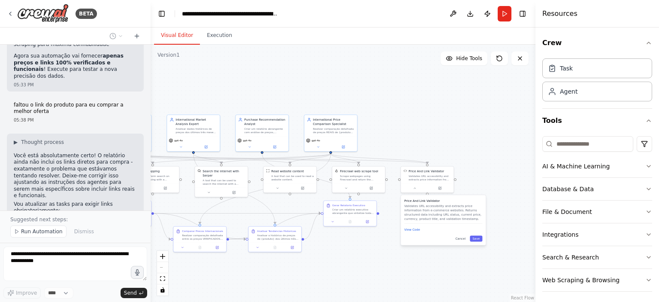
click at [464, 234] on div "Price And Link Validator Validates URL accessibility and extracts price informa…" at bounding box center [443, 220] width 85 height 50
click at [464, 236] on button "Cancel" at bounding box center [460, 239] width 15 height 6
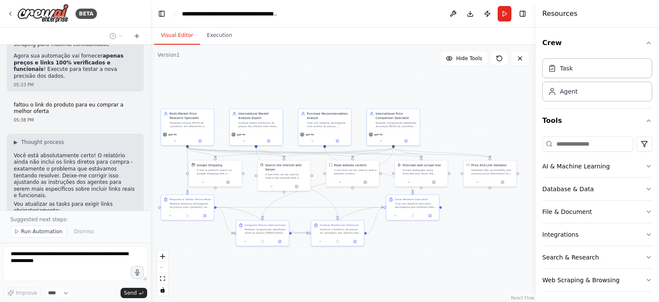
drag, startPoint x: 366, startPoint y: 257, endPoint x: 428, endPoint y: 251, distance: 62.9
click at [428, 251] on div ".deletable-edge-delete-btn { width: 20px; height: 20px; border: 0px solid #ffff…" at bounding box center [343, 173] width 385 height 257
click at [431, 250] on div ".deletable-edge-delete-btn { width: 20px; height: 20px; border: 0px solid #ffff…" at bounding box center [343, 173] width 385 height 257
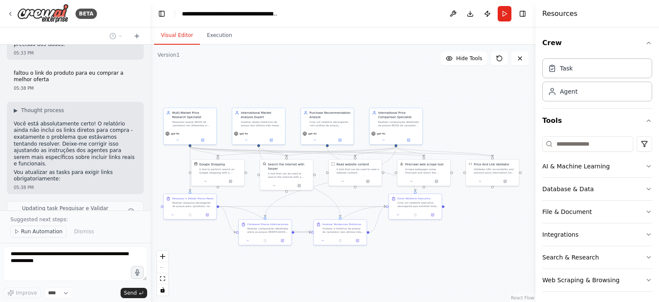
click at [42, 230] on span "Run Automation" at bounding box center [42, 231] width 42 height 7
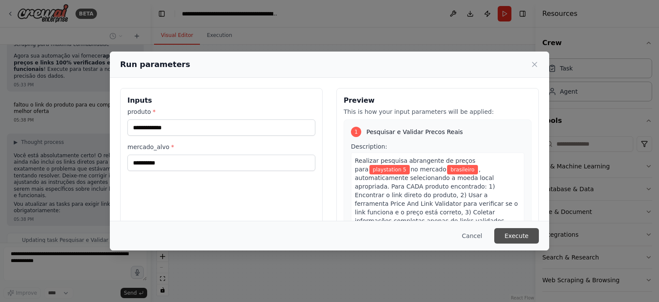
click at [508, 236] on button "Execute" at bounding box center [516, 235] width 45 height 15
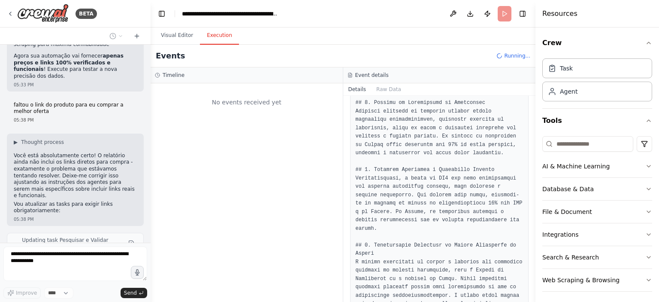
scroll to position [0, 0]
click at [209, 30] on button "Execution" at bounding box center [219, 36] width 39 height 18
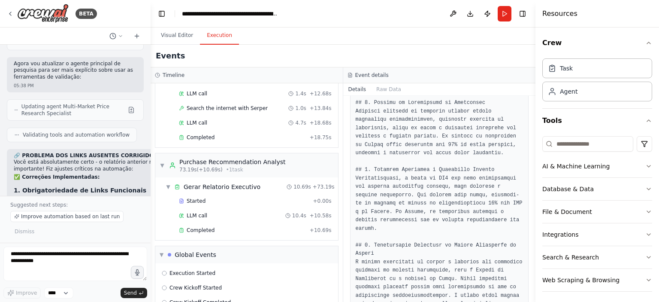
scroll to position [705, 0]
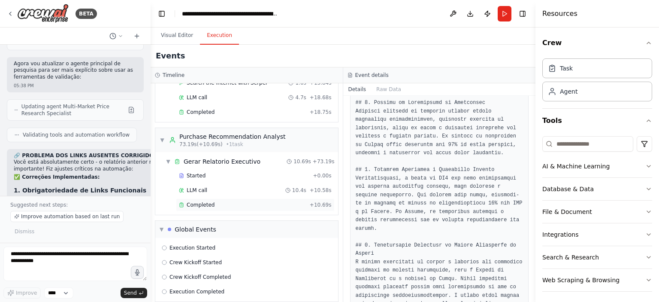
click at [238, 200] on div "Completed + 10.69s" at bounding box center [255, 204] width 159 height 13
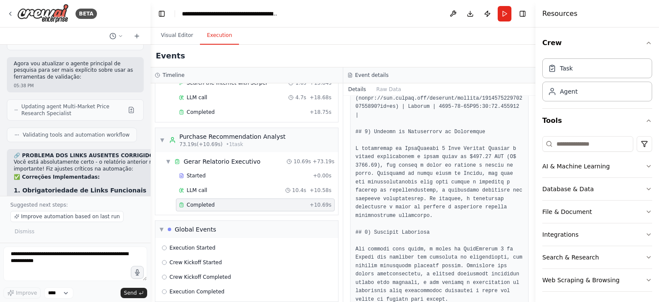
scroll to position [587, 0]
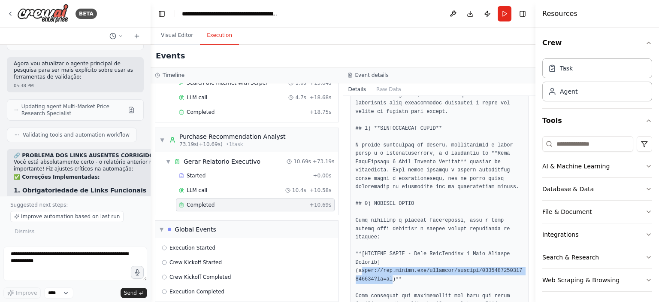
drag, startPoint x: 360, startPoint y: 230, endPoint x: 383, endPoint y: 234, distance: 23.1
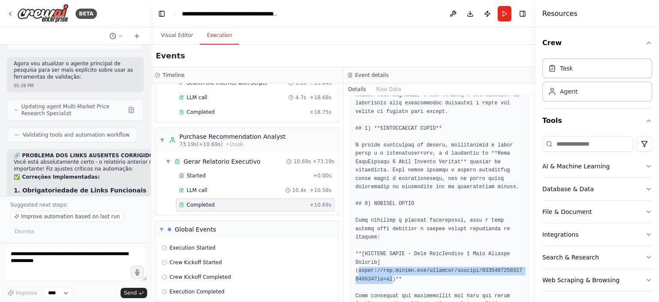
drag, startPoint x: 359, startPoint y: 226, endPoint x: 383, endPoint y: 236, distance: 25.4
copy pre "https://www.google.com/shopping/product/1974369455608953604?gl=us"
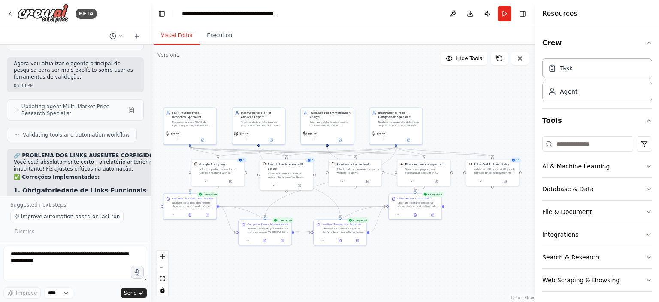
click at [175, 30] on button "Visual Editor" at bounding box center [177, 36] width 46 height 18
drag, startPoint x: 256, startPoint y: 91, endPoint x: 260, endPoint y: 91, distance: 4.7
click at [260, 91] on div ".deletable-edge-delete-btn { width: 20px; height: 20px; border: 0px solid #ffff…" at bounding box center [343, 173] width 385 height 257
click at [169, 264] on div ".deletable-edge-delete-btn { width: 20px; height: 20px; border: 0px solid #ffff…" at bounding box center [343, 173] width 385 height 257
click at [165, 266] on div "React Flow controls" at bounding box center [162, 273] width 11 height 45
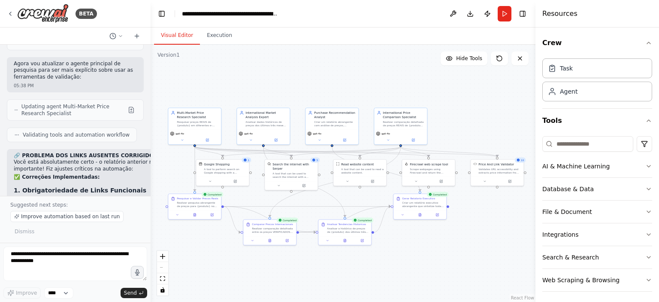
click at [160, 267] on div "React Flow controls" at bounding box center [162, 273] width 11 height 45
click at [161, 252] on button "zoom in" at bounding box center [162, 256] width 11 height 11
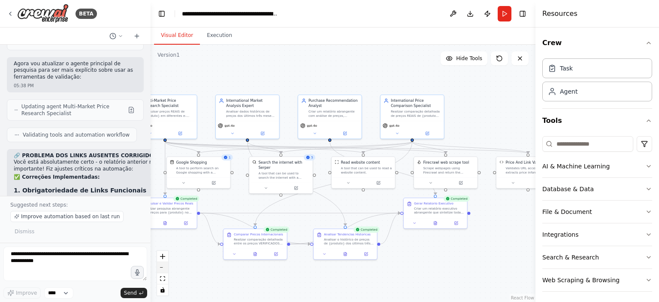
click at [161, 267] on icon "zoom out" at bounding box center [162, 267] width 5 height 1
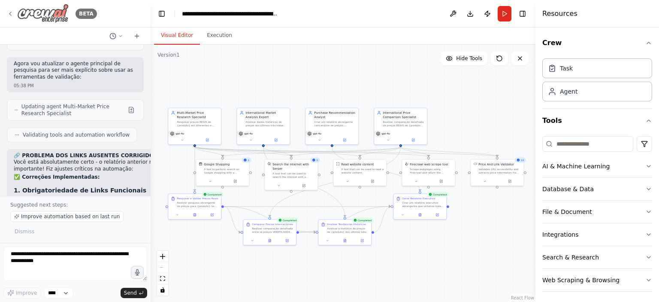
click at [51, 13] on img at bounding box center [42, 13] width 51 height 19
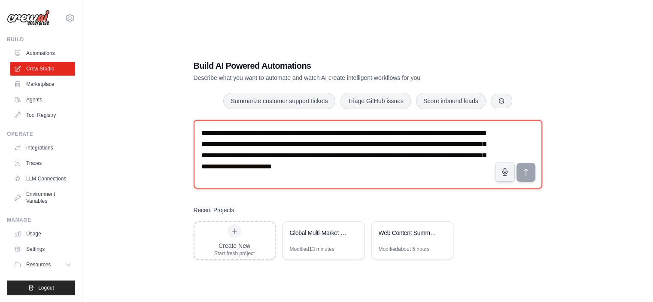
click at [280, 134] on textarea "**********" at bounding box center [367, 154] width 348 height 69
click at [259, 141] on textarea "**********" at bounding box center [367, 154] width 348 height 69
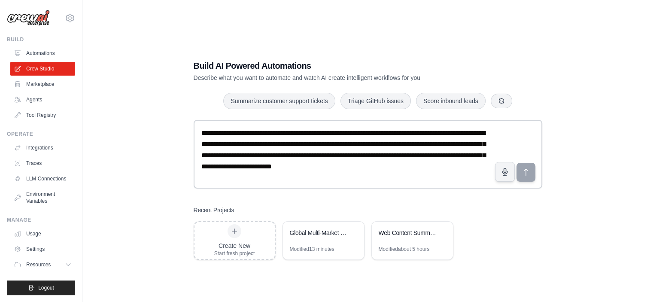
click at [203, 112] on div "**********" at bounding box center [367, 159] width 369 height 227
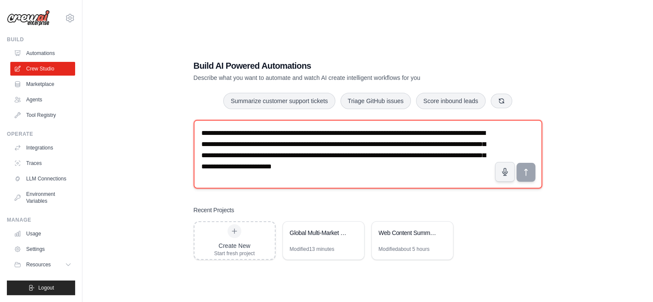
click at [217, 130] on textarea "**********" at bounding box center [367, 154] width 348 height 69
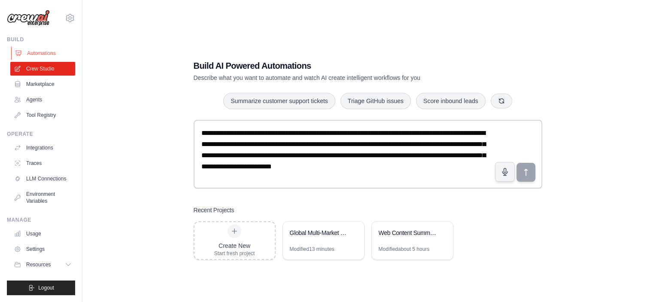
click at [46, 51] on link "Automations" at bounding box center [43, 53] width 65 height 14
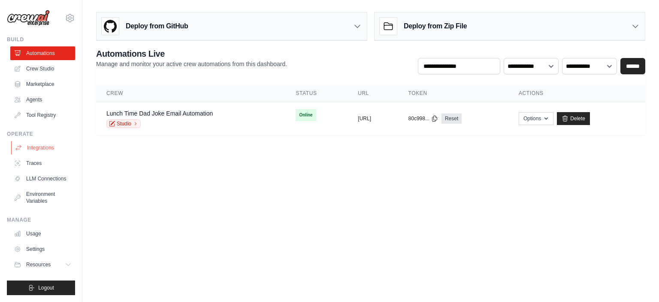
click at [45, 144] on link "Integrations" at bounding box center [43, 148] width 65 height 14
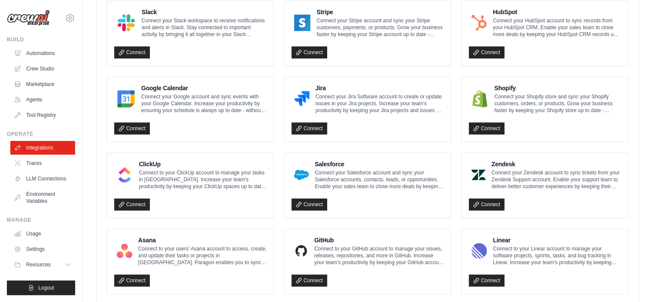
scroll to position [504, 0]
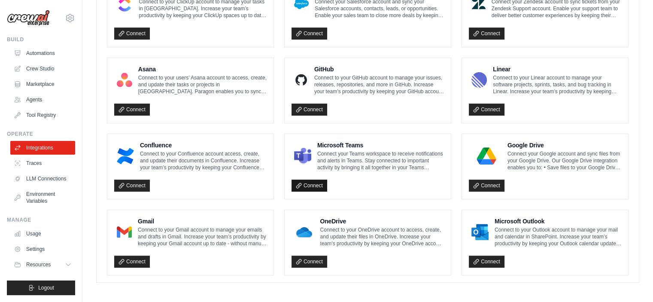
click at [312, 184] on link "Connect" at bounding box center [309, 185] width 36 height 12
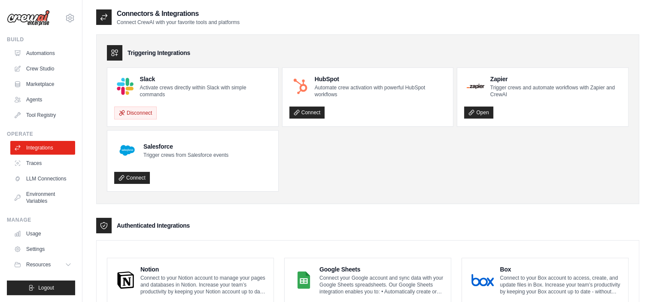
scroll to position [0, 0]
click at [31, 70] on link "Crew Studio" at bounding box center [43, 69] width 65 height 14
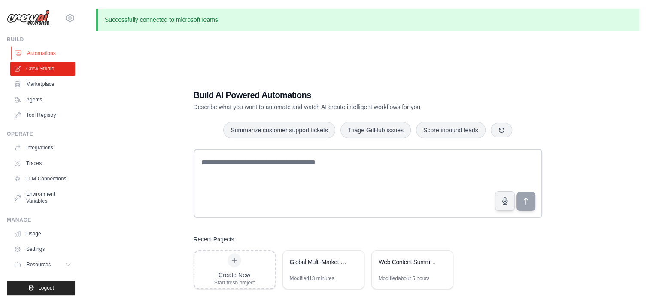
click at [47, 56] on link "Automations" at bounding box center [43, 53] width 65 height 14
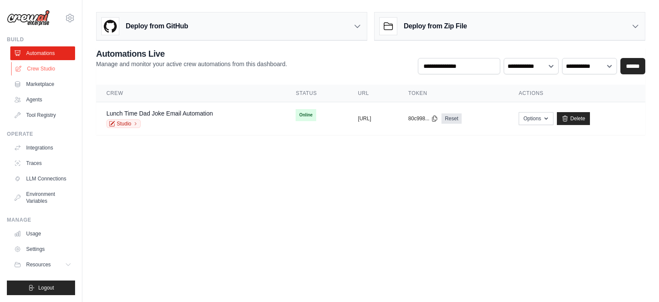
click at [35, 70] on link "Crew Studio" at bounding box center [43, 69] width 65 height 14
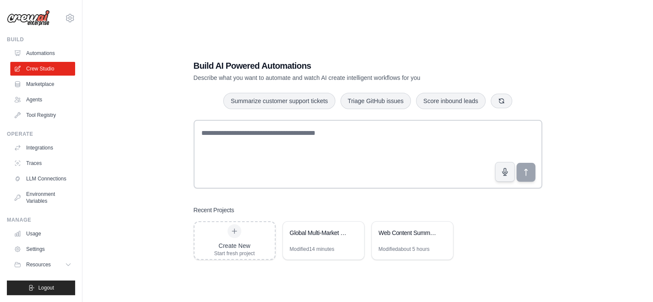
scroll to position [17, 0]
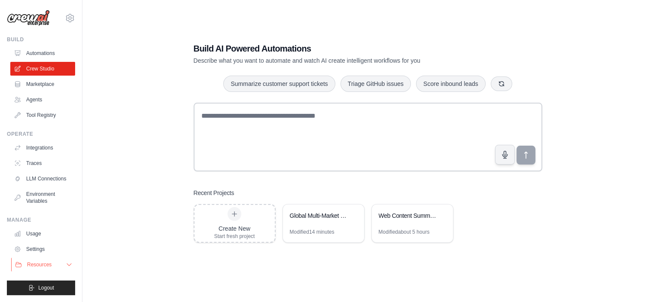
click at [62, 263] on button "Resources" at bounding box center [43, 264] width 65 height 14
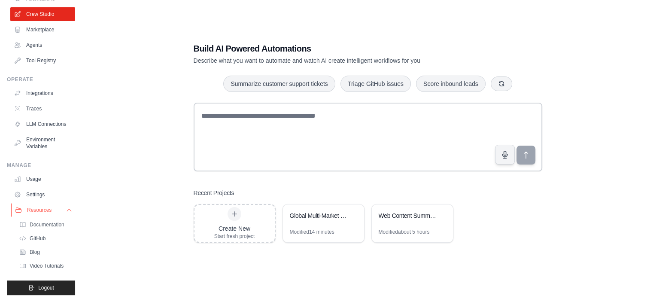
scroll to position [0, 0]
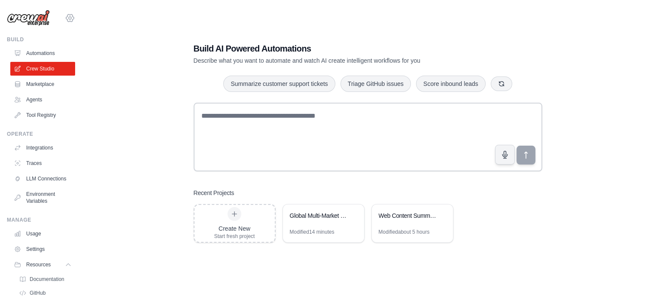
click at [66, 15] on icon at bounding box center [70, 17] width 8 height 7
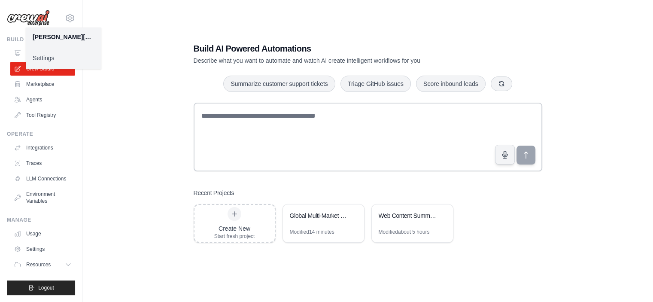
click at [119, 156] on div "Build AI Powered Automations Describe what you want to automate and watch AI cr…" at bounding box center [367, 142] width 543 height 302
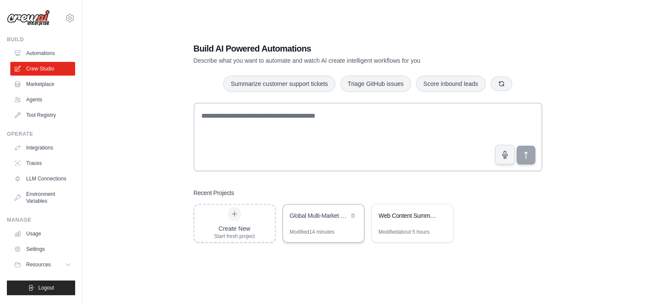
click at [310, 221] on div "Global Multi-Market Price Intelligence System" at bounding box center [323, 216] width 81 height 24
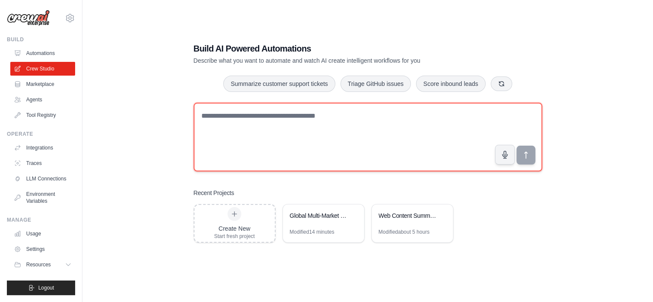
click at [233, 128] on textarea at bounding box center [367, 137] width 348 height 69
click at [290, 149] on textarea at bounding box center [367, 137] width 348 height 69
click at [298, 124] on textarea at bounding box center [367, 137] width 348 height 69
click at [252, 123] on textarea at bounding box center [367, 137] width 348 height 69
click at [258, 154] on textarea at bounding box center [367, 137] width 348 height 69
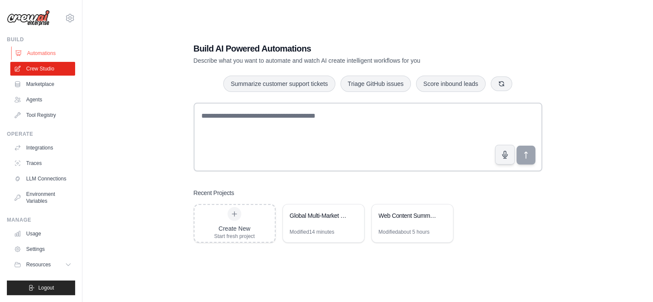
click at [45, 55] on link "Automations" at bounding box center [43, 53] width 65 height 14
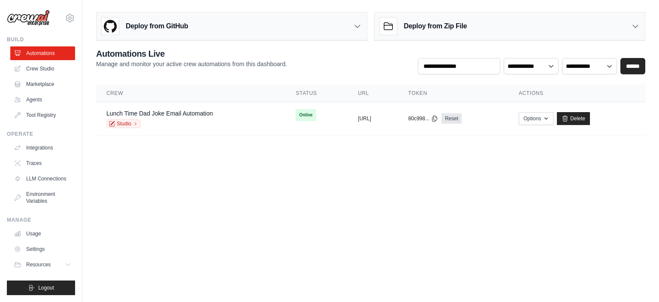
click at [48, 65] on link "Crew Studio" at bounding box center [42, 69] width 65 height 14
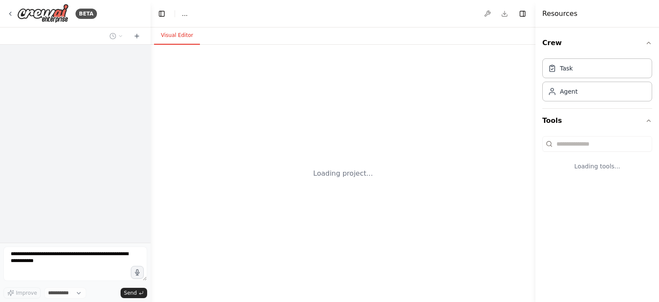
select select "****"
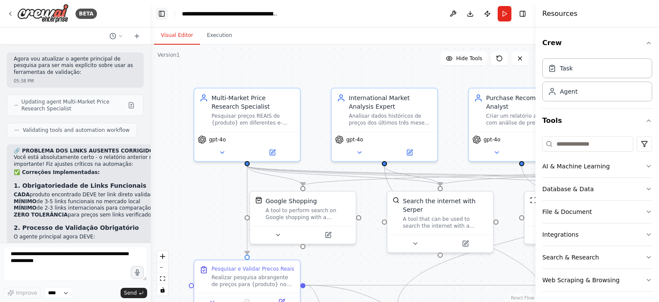
scroll to position [4057, 0]
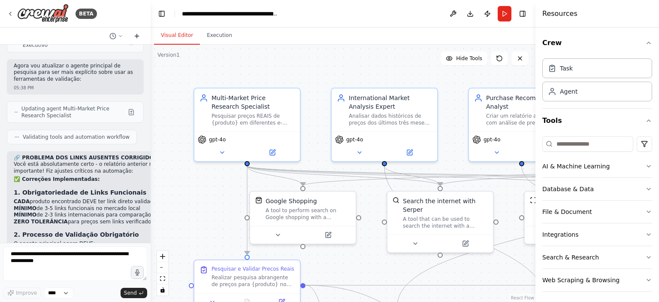
click at [139, 36] on icon at bounding box center [136, 36] width 7 height 7
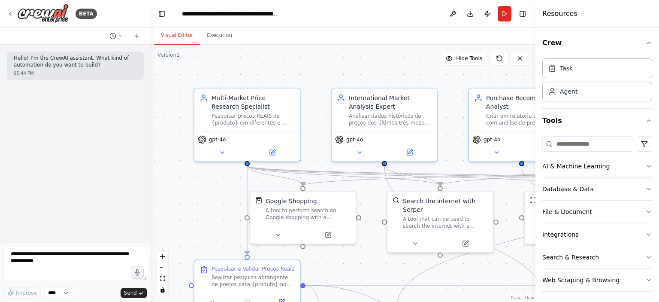
click at [110, 138] on div "Hello! I'm the CrewAI assistant. What kind of automation do you want to build? …" at bounding box center [75, 144] width 151 height 198
click at [166, 9] on button "Toggle Left Sidebar" at bounding box center [162, 14] width 12 height 12
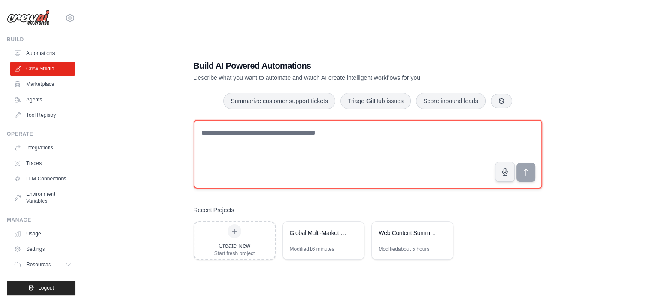
click at [252, 159] on textarea at bounding box center [367, 154] width 348 height 69
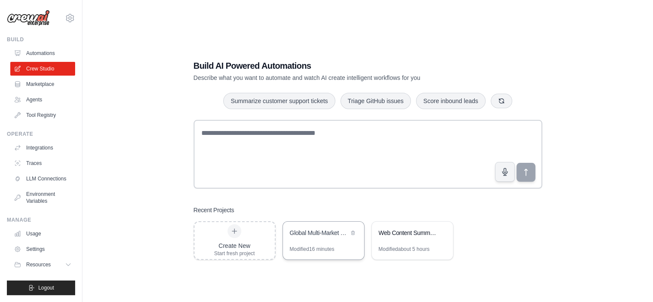
click at [304, 242] on div "Global Multi-Market Price Intelligence System" at bounding box center [323, 233] width 81 height 24
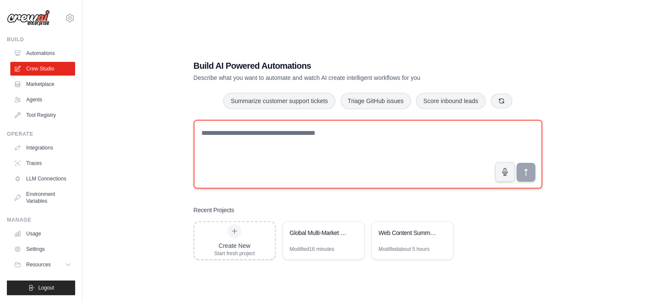
click at [321, 159] on textarea at bounding box center [367, 154] width 348 height 69
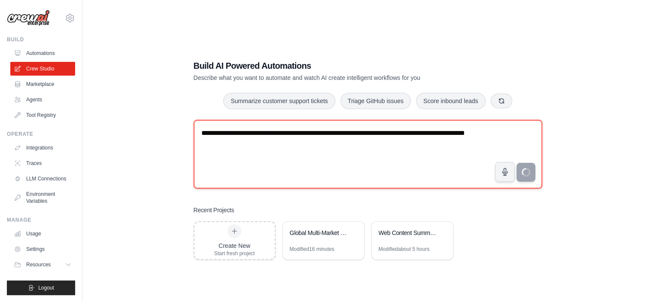
type textarea "**********"
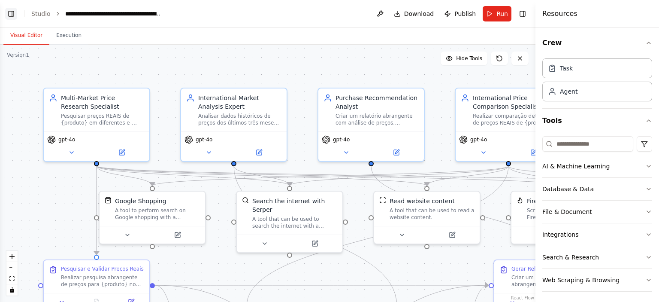
click at [13, 12] on button "Toggle Left Sidebar" at bounding box center [11, 14] width 12 height 12
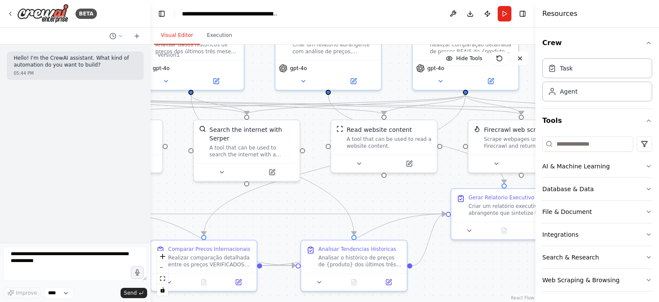
drag, startPoint x: 406, startPoint y: 273, endPoint x: 213, endPoint y: 202, distance: 206.2
click at [213, 202] on div ".deletable-edge-delete-btn { width: 20px; height: 20px; border: 0px solid #ffff…" at bounding box center [343, 173] width 385 height 257
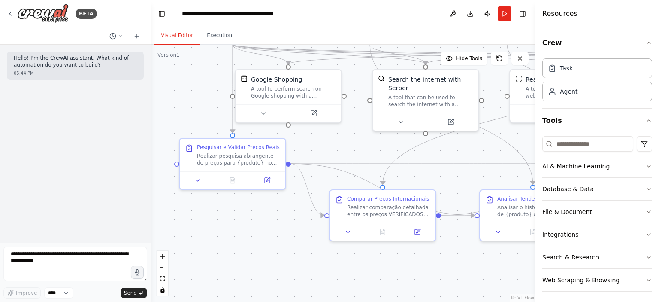
drag, startPoint x: 309, startPoint y: 197, endPoint x: 488, endPoint y: 147, distance: 185.7
click at [488, 147] on div ".deletable-edge-delete-btn { width: 20px; height: 20px; border: 0px solid #ffff…" at bounding box center [343, 173] width 385 height 257
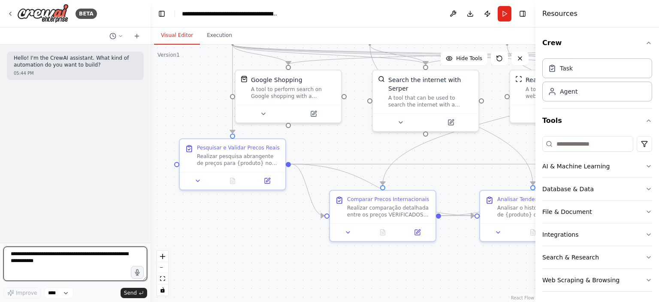
click at [99, 255] on textarea at bounding box center [75, 263] width 144 height 34
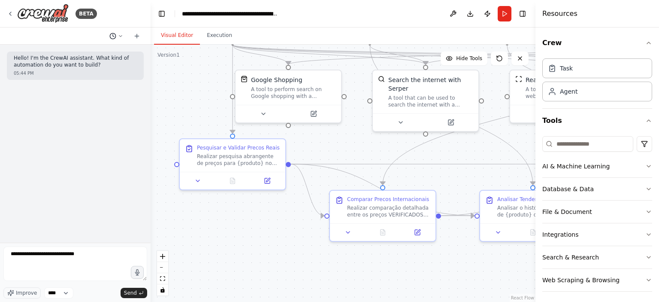
click at [115, 37] on icon at bounding box center [112, 36] width 7 height 7
click at [107, 69] on span "faltou o link do produto para eu comprar a melhor oferta" at bounding box center [79, 67] width 56 height 7
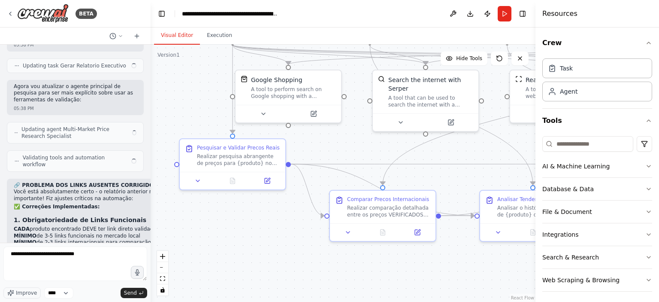
scroll to position [4057, 0]
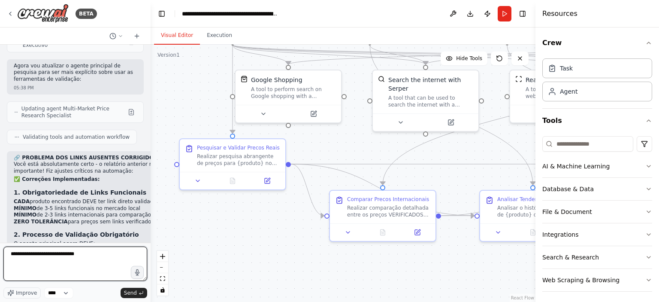
click at [93, 257] on textarea "**********" at bounding box center [75, 263] width 144 height 34
type textarea "**********"
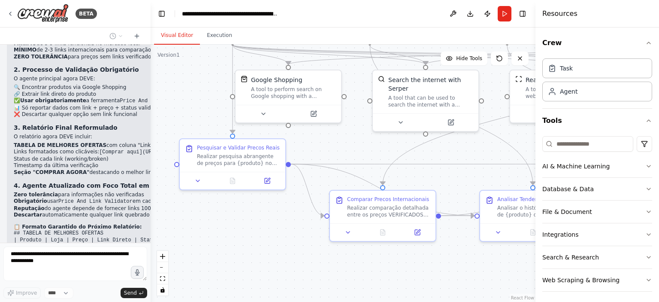
scroll to position [4229, 0]
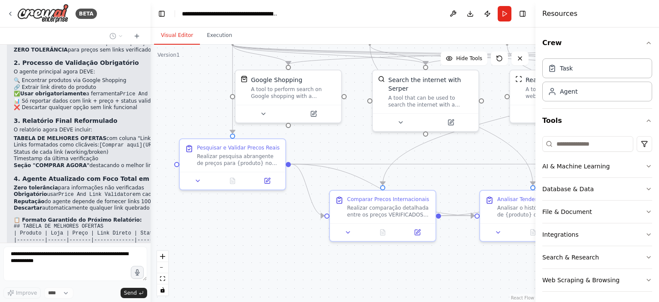
click at [235, 213] on div ".deletable-edge-delete-btn { width: 20px; height: 20px; border: 0px solid #ffff…" at bounding box center [343, 173] width 385 height 257
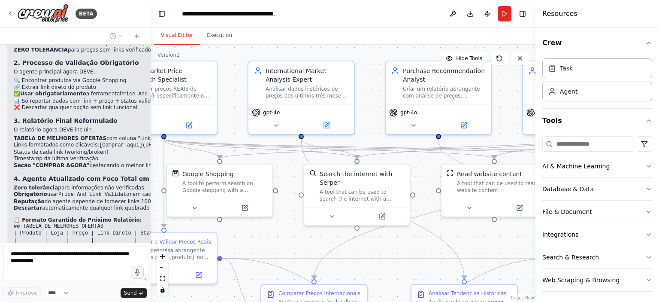
drag, startPoint x: 352, startPoint y: 142, endPoint x: 283, endPoint y: 236, distance: 116.4
click at [283, 236] on div ".deletable-edge-delete-btn { width: 20px; height: 20px; border: 0px solid #ffff…" at bounding box center [343, 173] width 385 height 257
drag, startPoint x: 360, startPoint y: 233, endPoint x: 251, endPoint y: 239, distance: 110.0
click at [251, 239] on div ".deletable-edge-delete-btn { width: 20px; height: 20px; border: 0px solid #ffff…" at bounding box center [343, 173] width 385 height 257
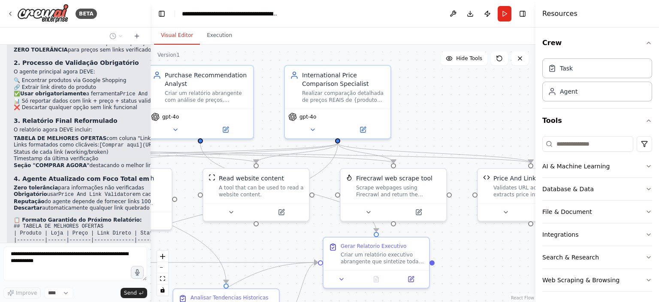
drag, startPoint x: 433, startPoint y: 245, endPoint x: 195, endPoint y: 249, distance: 238.2
click at [195, 249] on div ".deletable-edge-delete-btn { width: 20px; height: 20px; border: 0px solid #ffff…" at bounding box center [343, 173] width 385 height 257
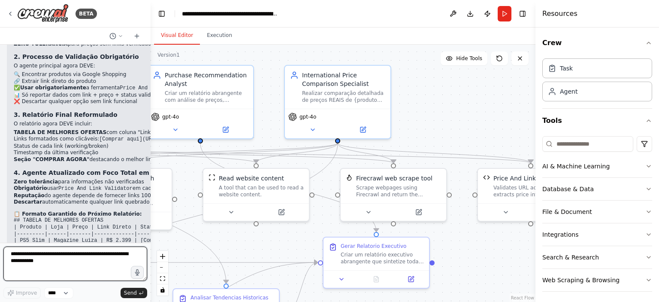
scroll to position [4241, 0]
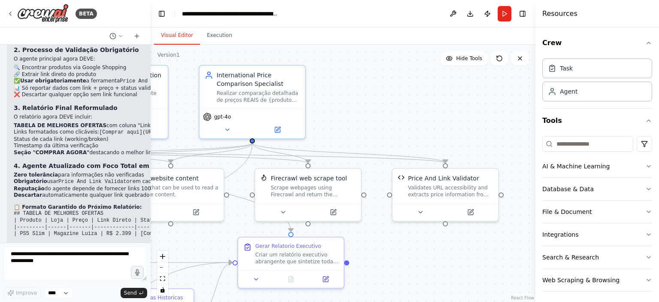
drag, startPoint x: 287, startPoint y: 242, endPoint x: 202, endPoint y: 242, distance: 85.4
click at [202, 242] on div ".deletable-edge-delete-btn { width: 20px; height: 20px; border: 0px solid #ffff…" at bounding box center [343, 173] width 385 height 257
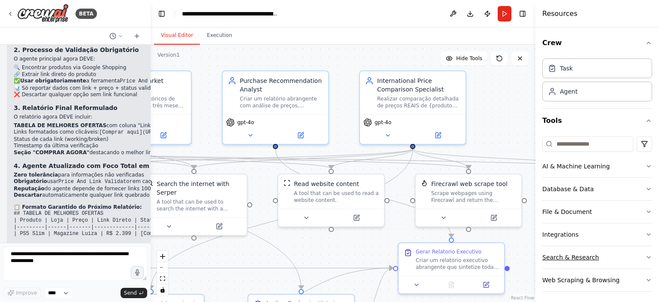
drag, startPoint x: 405, startPoint y: 253, endPoint x: 565, endPoint y: 258, distance: 160.6
click at [565, 258] on div "BETA busque por preços de um determinado produto na moeda escolhida atualmente.…" at bounding box center [329, 151] width 659 height 302
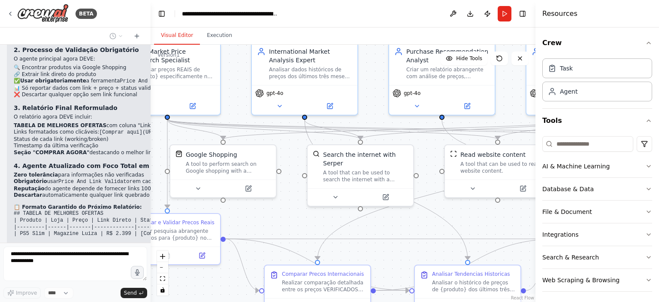
scroll to position [4292, 0]
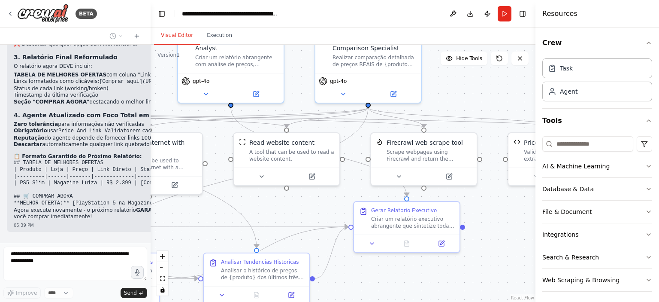
drag, startPoint x: 354, startPoint y: 250, endPoint x: 309, endPoint y: 209, distance: 60.7
click at [309, 209] on div ".deletable-edge-delete-btn { width: 20px; height: 20px; border: 0px solid #ffff…" at bounding box center [343, 173] width 385 height 257
click at [315, 172] on icon at bounding box center [316, 174] width 7 height 7
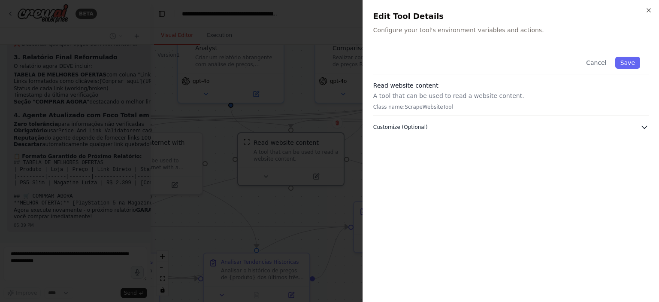
click at [420, 127] on span "Customize (Optional)" at bounding box center [400, 127] width 54 height 7
click at [430, 107] on p "Class name: ScrapeWebsiteTool" at bounding box center [510, 106] width 275 height 7
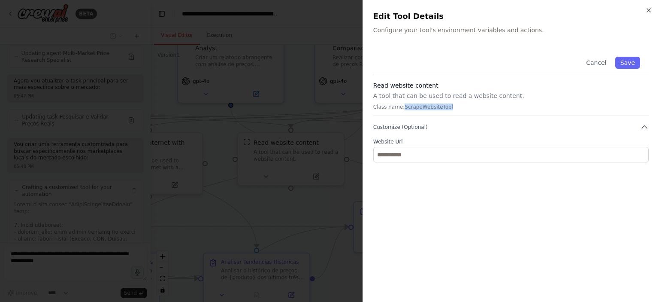
scroll to position [4606, 0]
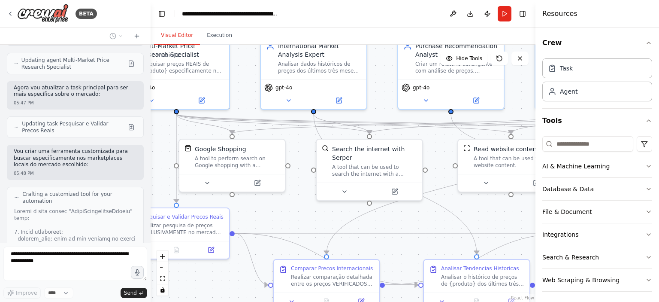
drag, startPoint x: 272, startPoint y: 206, endPoint x: 505, endPoint y: 209, distance: 232.6
click at [505, 209] on div ".deletable-edge-delete-btn { width: 20px; height: 20px; border: 0px solid #ffff…" at bounding box center [343, 173] width 385 height 257
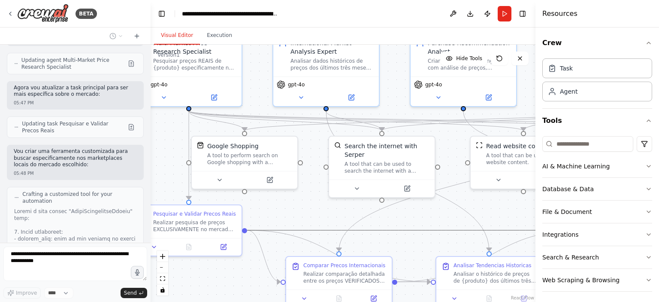
drag, startPoint x: 329, startPoint y: 228, endPoint x: 330, endPoint y: 210, distance: 17.6
click at [330, 210] on div ".deletable-edge-delete-btn { width: 20px; height: 20px; border: 0px solid #ffff…" at bounding box center [343, 173] width 385 height 257
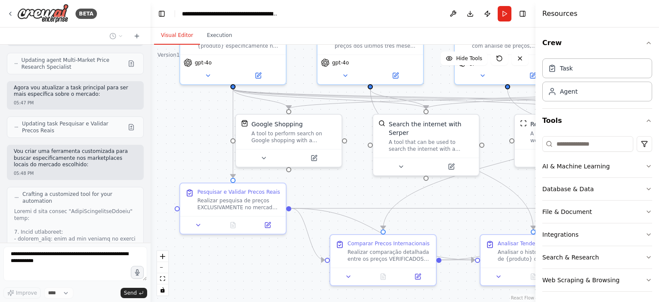
drag, startPoint x: 330, startPoint y: 210, endPoint x: 374, endPoint y: 188, distance: 49.3
click at [374, 188] on div ".deletable-edge-delete-btn { width: 20px; height: 20px; border: 0px solid #ffff…" at bounding box center [343, 173] width 385 height 257
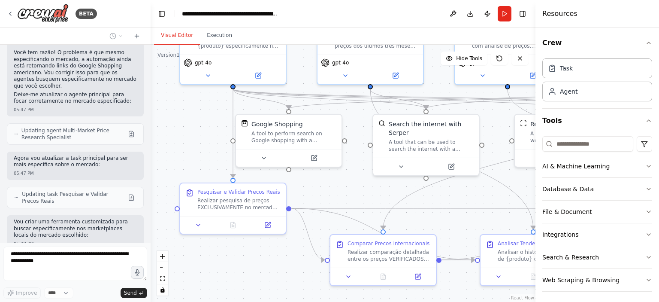
scroll to position [4668, 0]
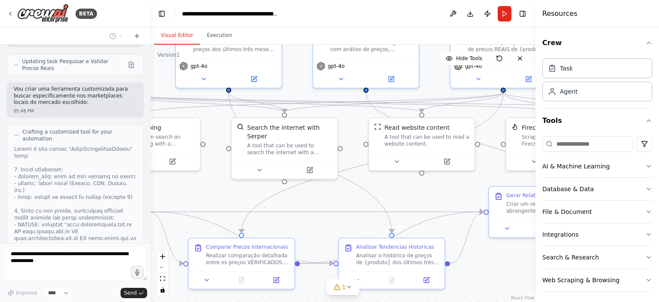
drag, startPoint x: 445, startPoint y: 218, endPoint x: 304, endPoint y: 222, distance: 141.6
click at [304, 222] on div ".deletable-edge-delete-btn { width: 20px; height: 20px; border: 0px solid #ffff…" at bounding box center [343, 173] width 385 height 257
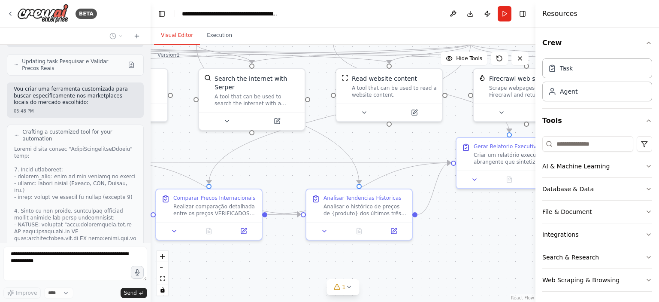
drag, startPoint x: 304, startPoint y: 222, endPoint x: 269, endPoint y: 167, distance: 64.6
click at [269, 167] on div ".deletable-edge-delete-btn { width: 20px; height: 20px; border: 0px solid #ffff…" at bounding box center [343, 173] width 385 height 257
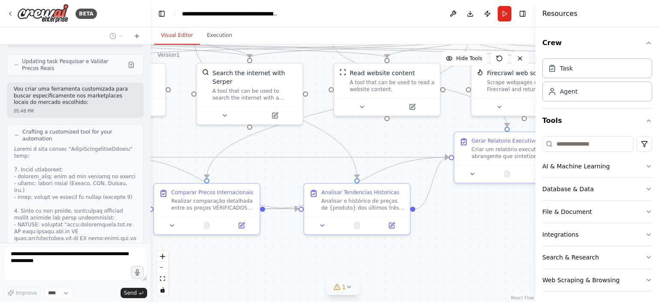
click at [353, 287] on button "1" at bounding box center [342, 287] width 33 height 16
click at [391, 264] on button at bounding box center [395, 265] width 15 height 10
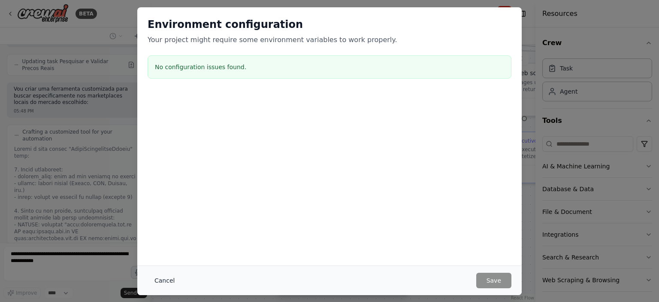
click at [163, 284] on button "Cancel" at bounding box center [165, 279] width 34 height 15
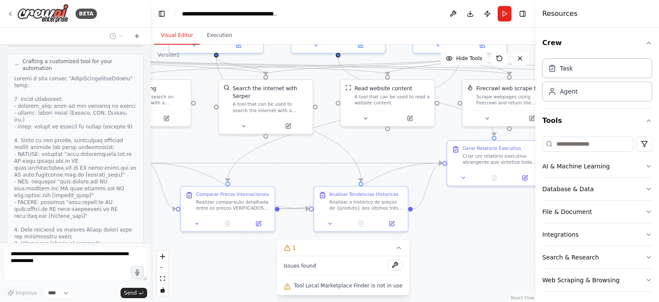
scroll to position [4745, 0]
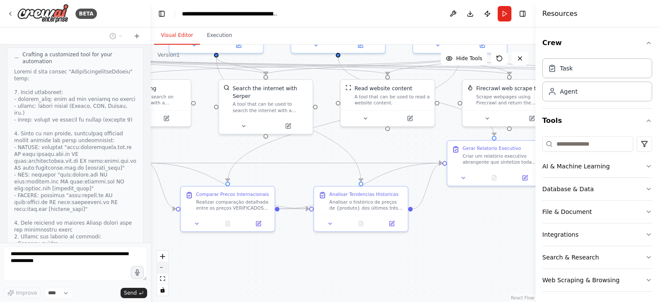
click at [163, 265] on button "zoom out" at bounding box center [162, 267] width 11 height 11
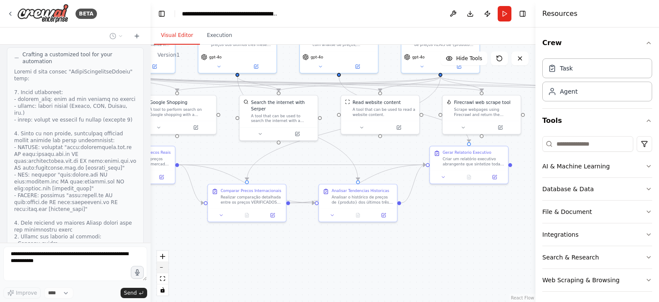
click at [163, 265] on button "zoom out" at bounding box center [162, 267] width 11 height 11
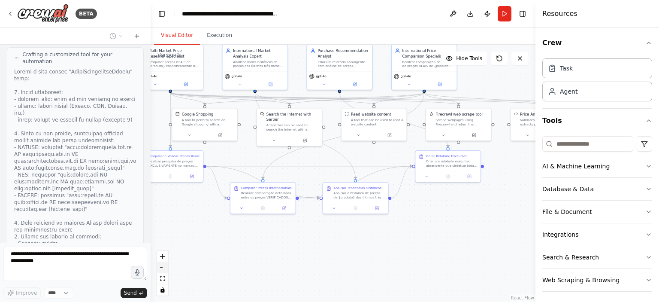
click at [163, 265] on button "zoom out" at bounding box center [162, 267] width 11 height 11
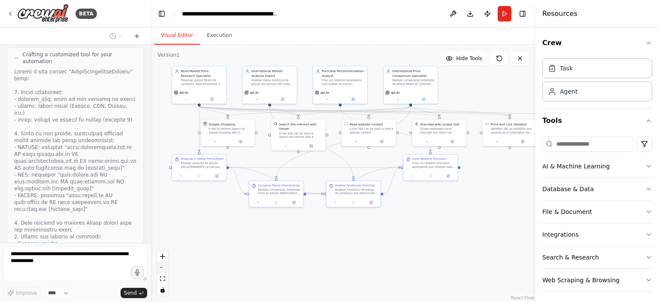
click at [163, 265] on button "zoom out" at bounding box center [162, 267] width 11 height 11
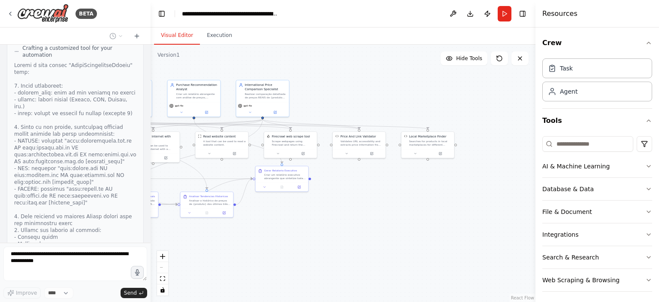
scroll to position [4795, 0]
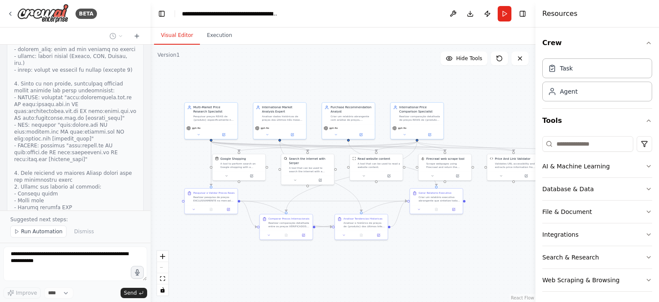
drag, startPoint x: 434, startPoint y: 249, endPoint x: 442, endPoint y: 282, distance: 34.4
click at [442, 282] on div ".deletable-edge-delete-btn { width: 20px; height: 20px; border: 0px solid #ffff…" at bounding box center [343, 173] width 385 height 257
click at [200, 118] on div "Pesquisar preços REAIS de {produto} especificamente no mercado {mercado_alvo} u…" at bounding box center [214, 117] width 42 height 7
click at [241, 159] on div "Google Shopping" at bounding box center [234, 158] width 26 height 4
click at [315, 166] on div "A tool that can be used to search the internet with a search_query. Supports di…" at bounding box center [310, 168] width 42 height 7
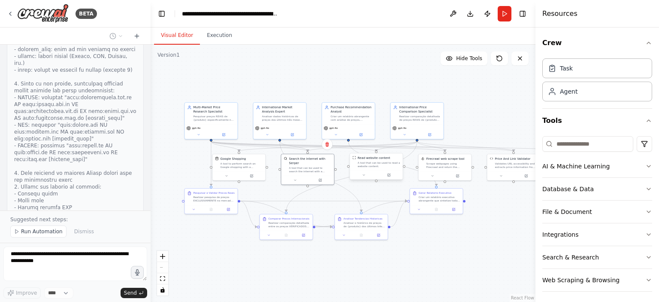
click at [372, 163] on div "A tool that can be used to read a website content." at bounding box center [379, 164] width 42 height 7
click at [427, 164] on div "Scrape webpages using Firecrawl and return the contents" at bounding box center [447, 164] width 42 height 7
click at [510, 166] on div "Validates URL accessibility and extracts price information from e-commerce webs…" at bounding box center [516, 164] width 42 height 7
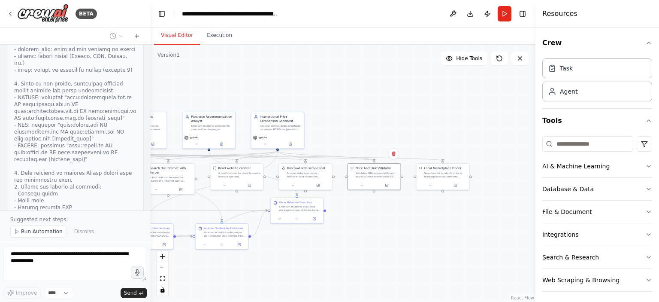
drag, startPoint x: 451, startPoint y: 254, endPoint x: 311, endPoint y: 263, distance: 140.6
click at [311, 263] on div ".deletable-edge-delete-btn { width: 20px; height: 20px; border: 0px solid #ffff…" at bounding box center [343, 173] width 385 height 257
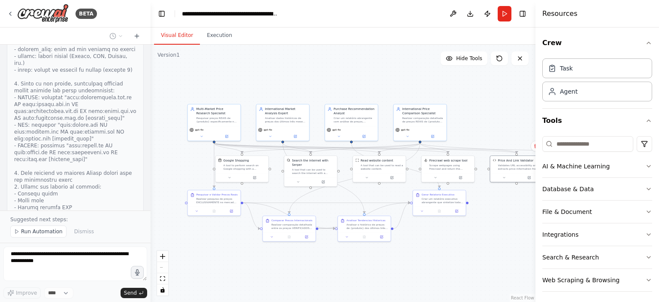
drag, startPoint x: 336, startPoint y: 270, endPoint x: 480, endPoint y: 262, distance: 143.5
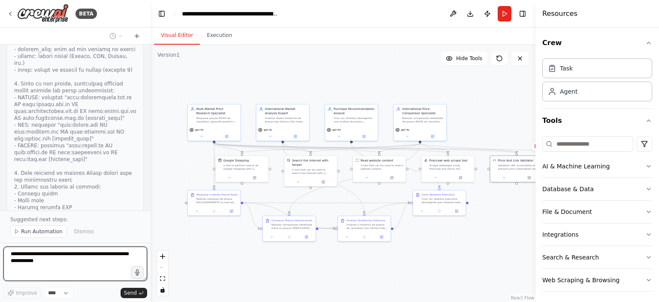
click at [480, 262] on div ".deletable-edge-delete-btn { width: 20px; height: 20px; border: 0px solid #ffff…" at bounding box center [343, 173] width 385 height 257
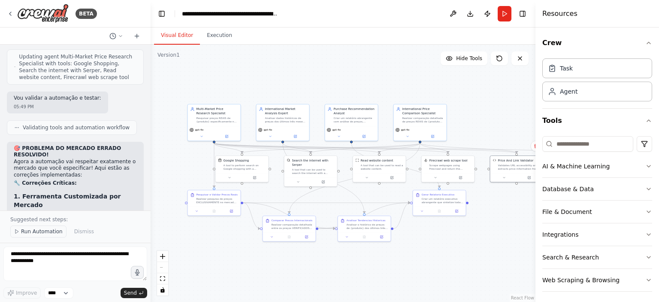
click at [33, 231] on span "Run Automation" at bounding box center [42, 231] width 42 height 7
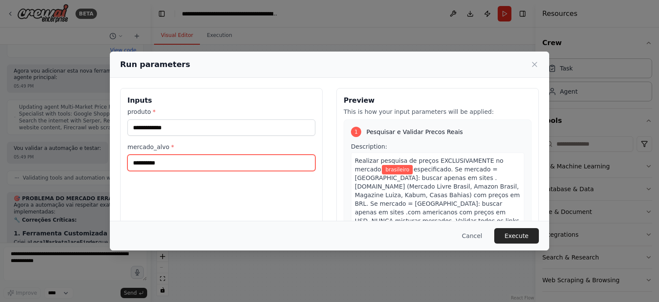
click at [221, 156] on input "**********" at bounding box center [221, 162] width 188 height 16
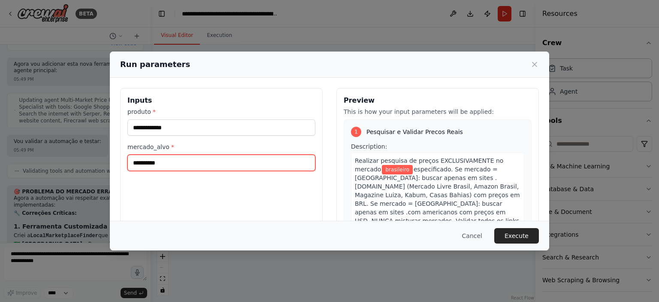
click at [221, 156] on input "**********" at bounding box center [221, 162] width 188 height 16
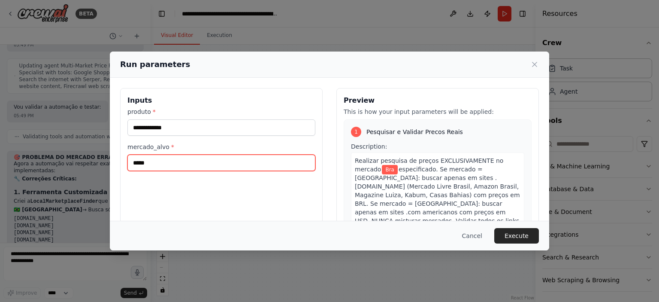
scroll to position [5145, 0]
type input "******"
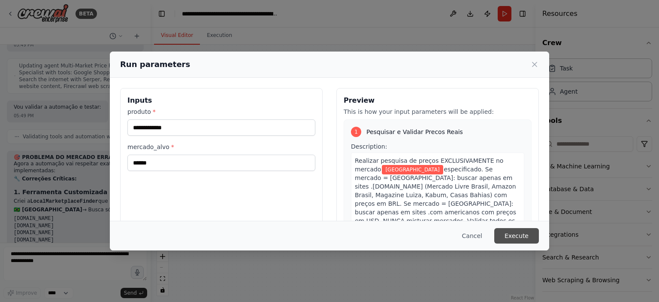
click at [515, 233] on button "Execute" at bounding box center [516, 235] width 45 height 15
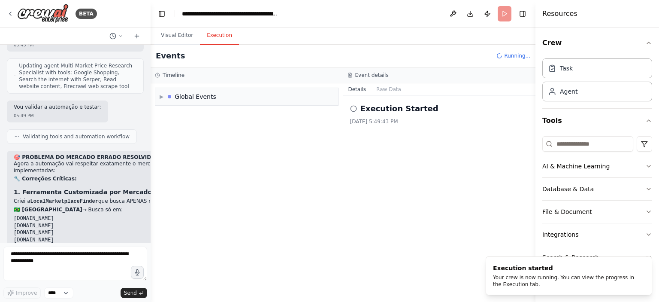
click at [218, 43] on button "Execution" at bounding box center [219, 36] width 39 height 18
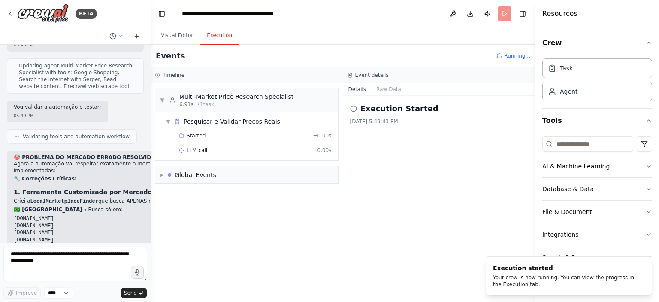
click at [137, 36] on icon at bounding box center [137, 36] width 4 height 0
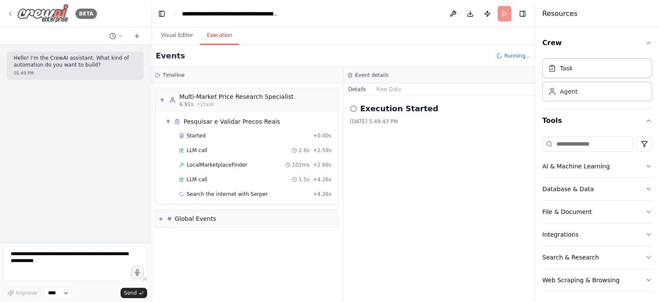
click at [49, 18] on img at bounding box center [42, 13] width 51 height 19
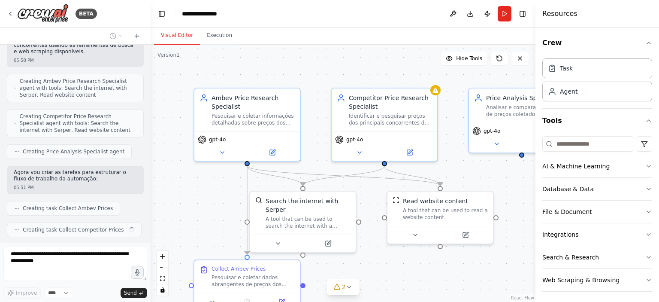
scroll to position [210, 0]
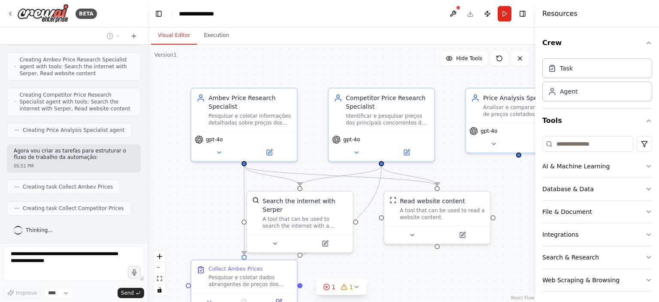
drag, startPoint x: 148, startPoint y: 225, endPoint x: 148, endPoint y: 189, distance: 36.0
click at [148, 189] on div "BETA quero um comparador de preços entre categorias de produtos da ambev vs con…" at bounding box center [329, 151] width 659 height 302
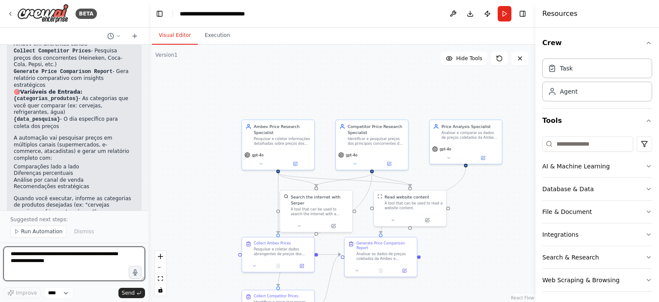
scroll to position [612, 0]
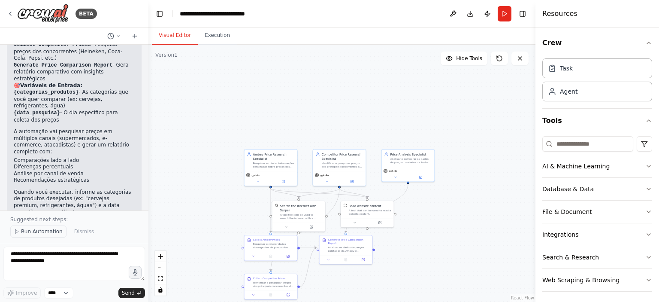
click at [36, 236] on button "Run Automation" at bounding box center [38, 231] width 56 height 12
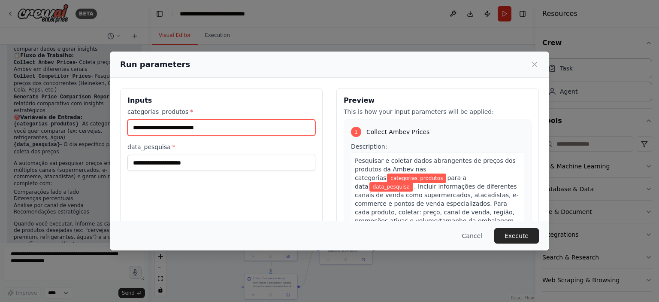
click at [226, 125] on input "categorias_produtos *" at bounding box center [221, 127] width 188 height 16
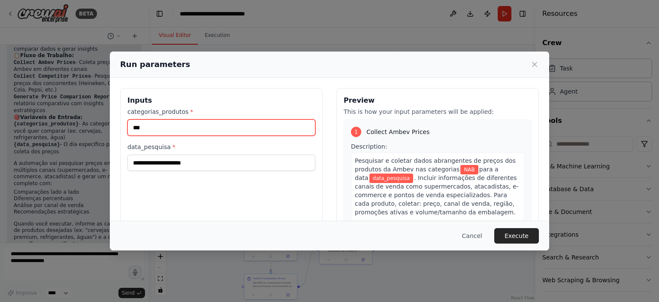
type input "***"
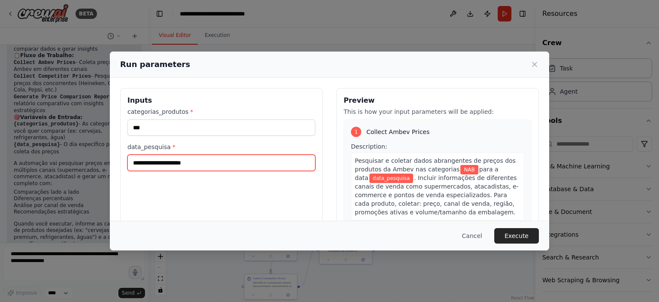
click at [187, 154] on input "data_pesquisa *" at bounding box center [221, 162] width 188 height 16
type input "*"
type input "****"
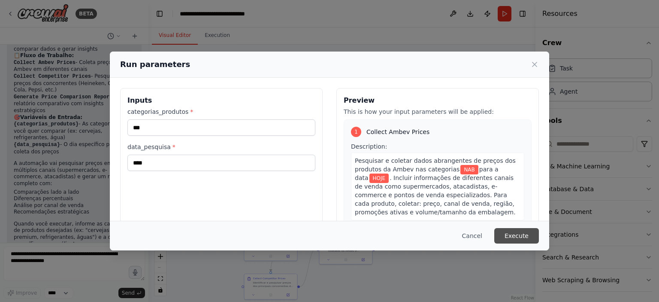
click at [515, 239] on button "Execute" at bounding box center [516, 235] width 45 height 15
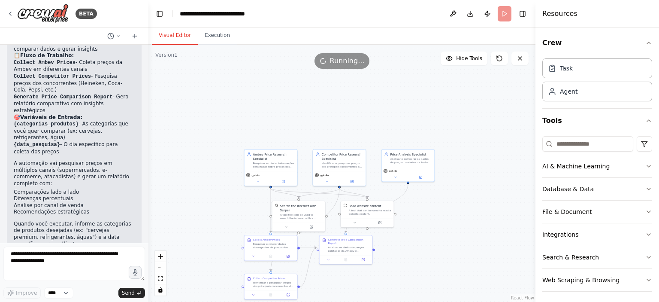
click at [218, 45] on div ".deletable-edge-delete-btn { width: 20px; height: 20px; border: 0px solid #ffff…" at bounding box center [341, 173] width 387 height 257
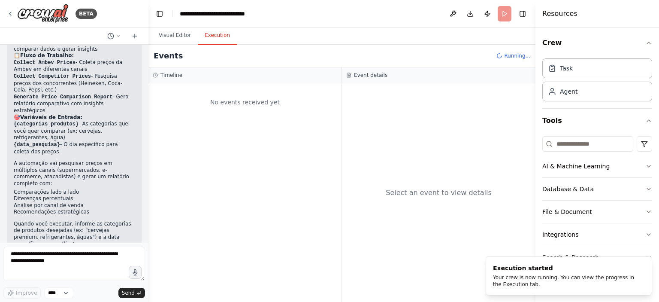
click at [216, 38] on button "Execution" at bounding box center [217, 36] width 39 height 18
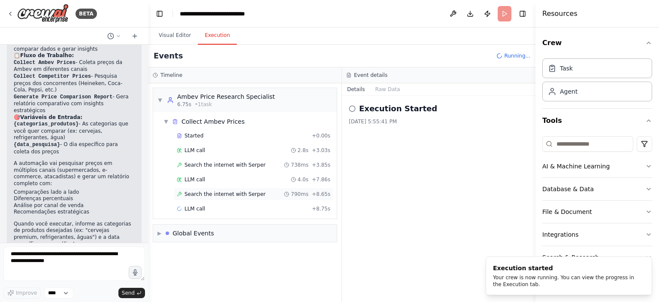
click at [223, 196] on span "Search the internet with Serper" at bounding box center [224, 193] width 81 height 7
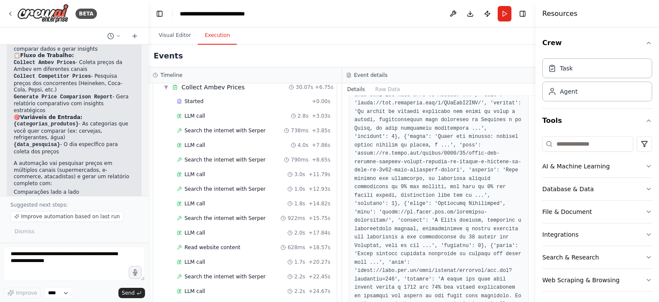
scroll to position [612, 0]
